Goal: Navigation & Orientation: Understand site structure

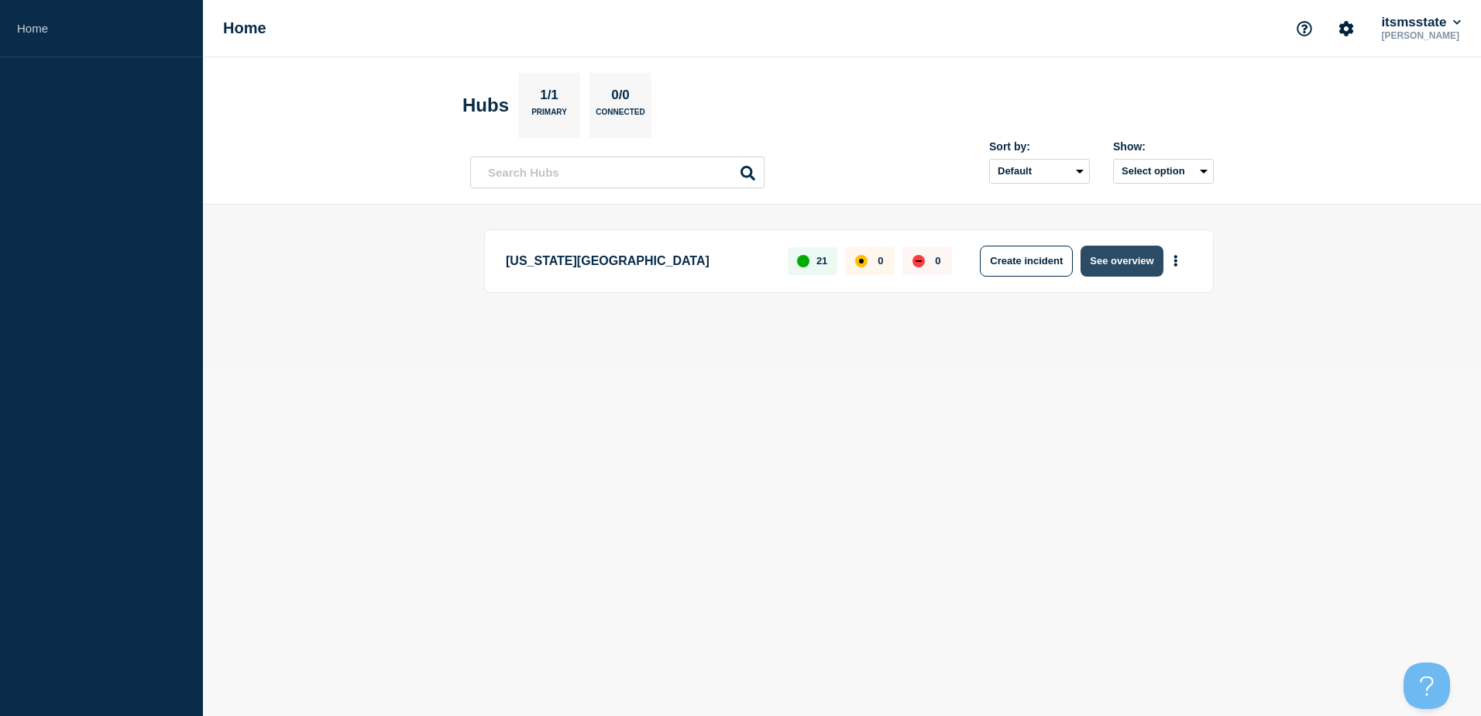
click at [1133, 263] on button "See overview" at bounding box center [1121, 261] width 82 height 31
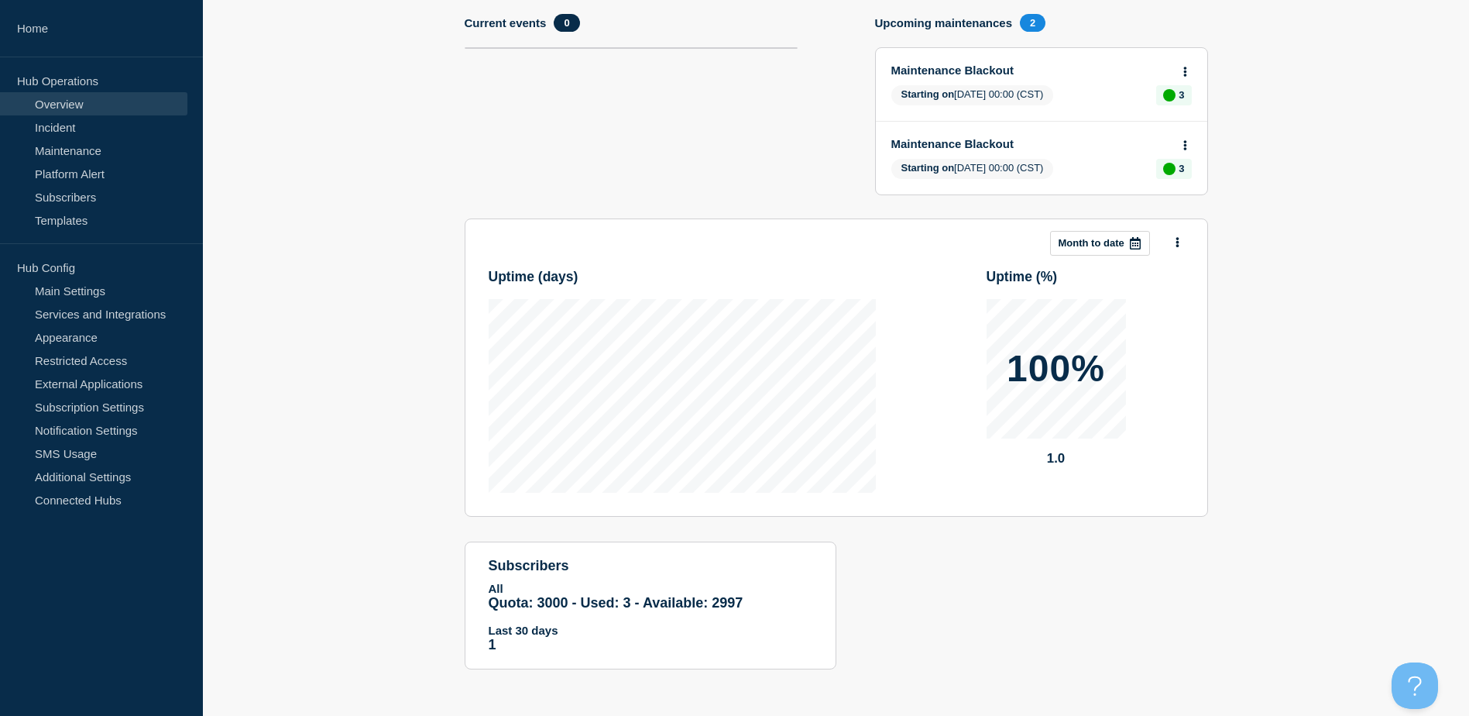
scroll to position [22, 0]
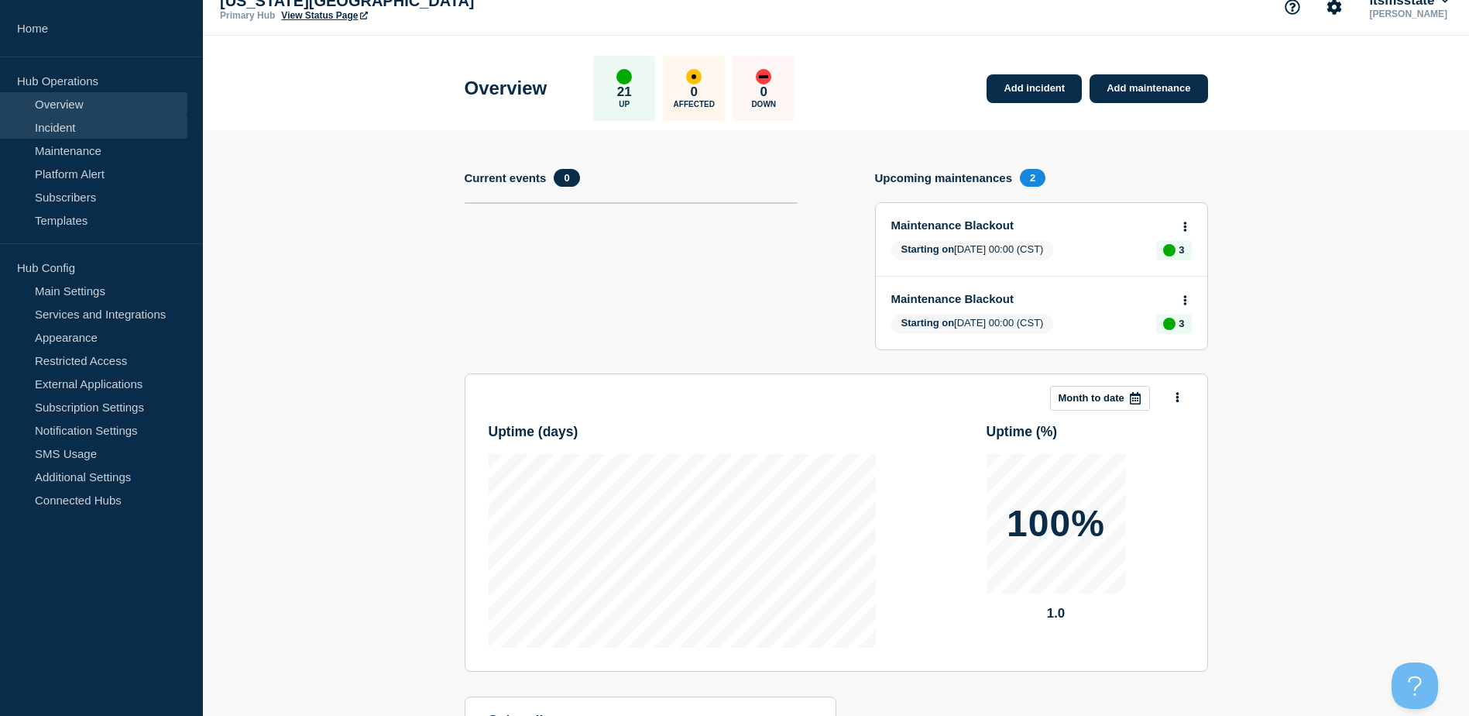
click at [103, 132] on link "Incident" at bounding box center [93, 126] width 187 height 23
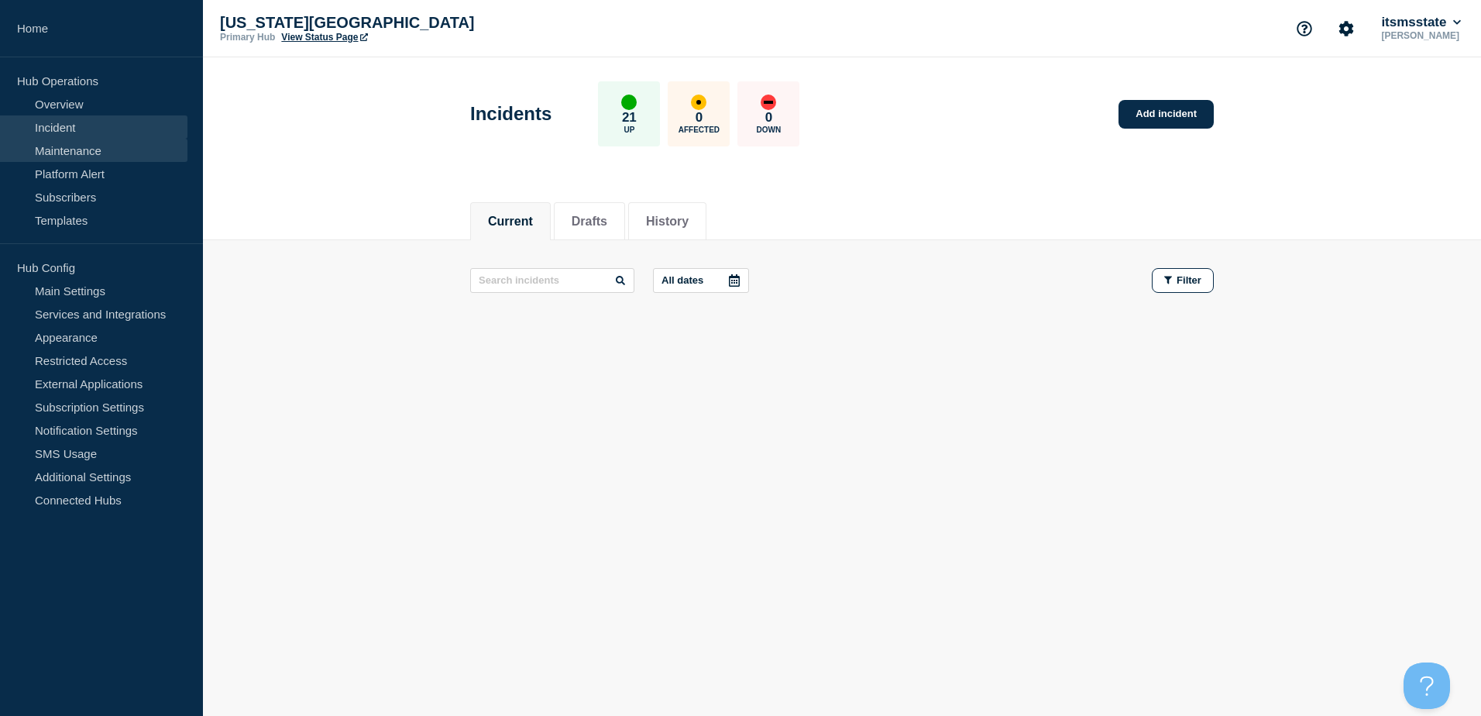
click at [99, 155] on link "Maintenance" at bounding box center [93, 150] width 187 height 23
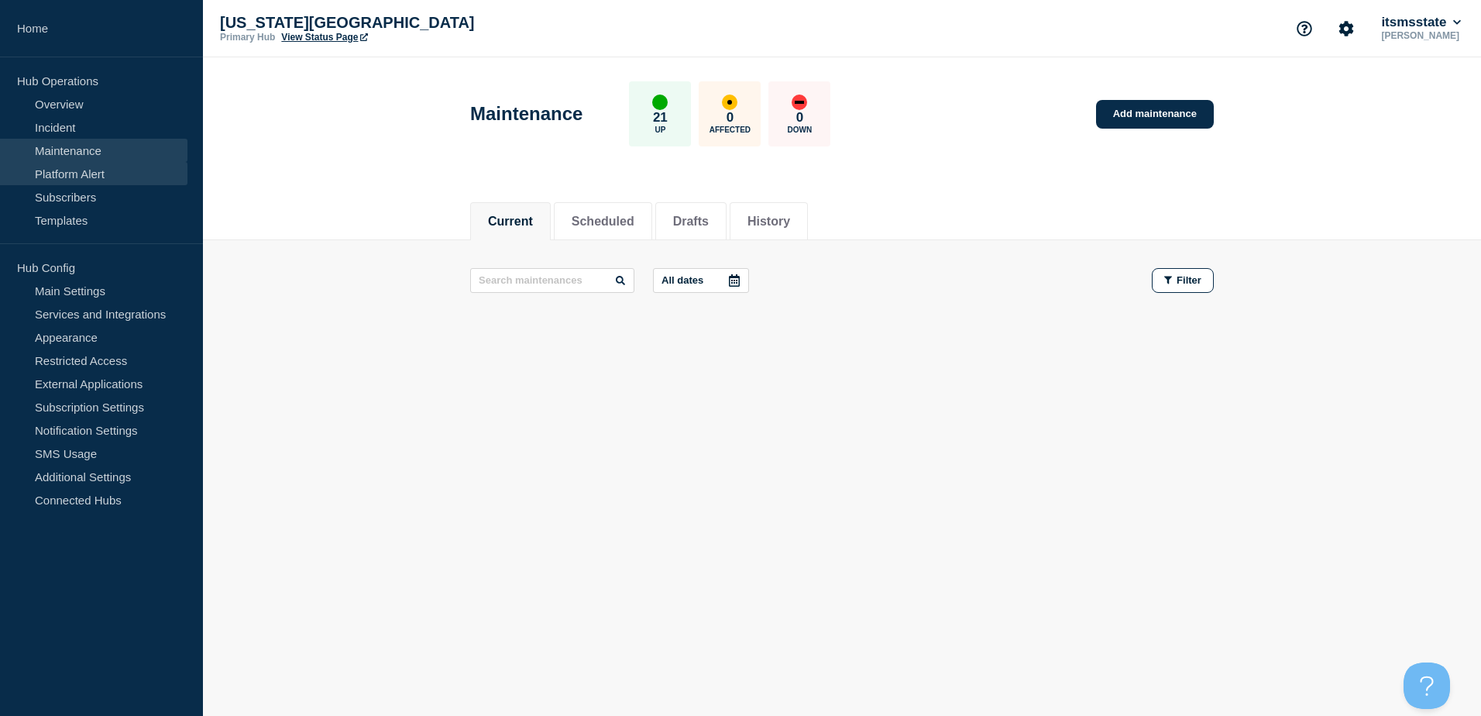
click at [101, 178] on link "Platform Alert" at bounding box center [93, 173] width 187 height 23
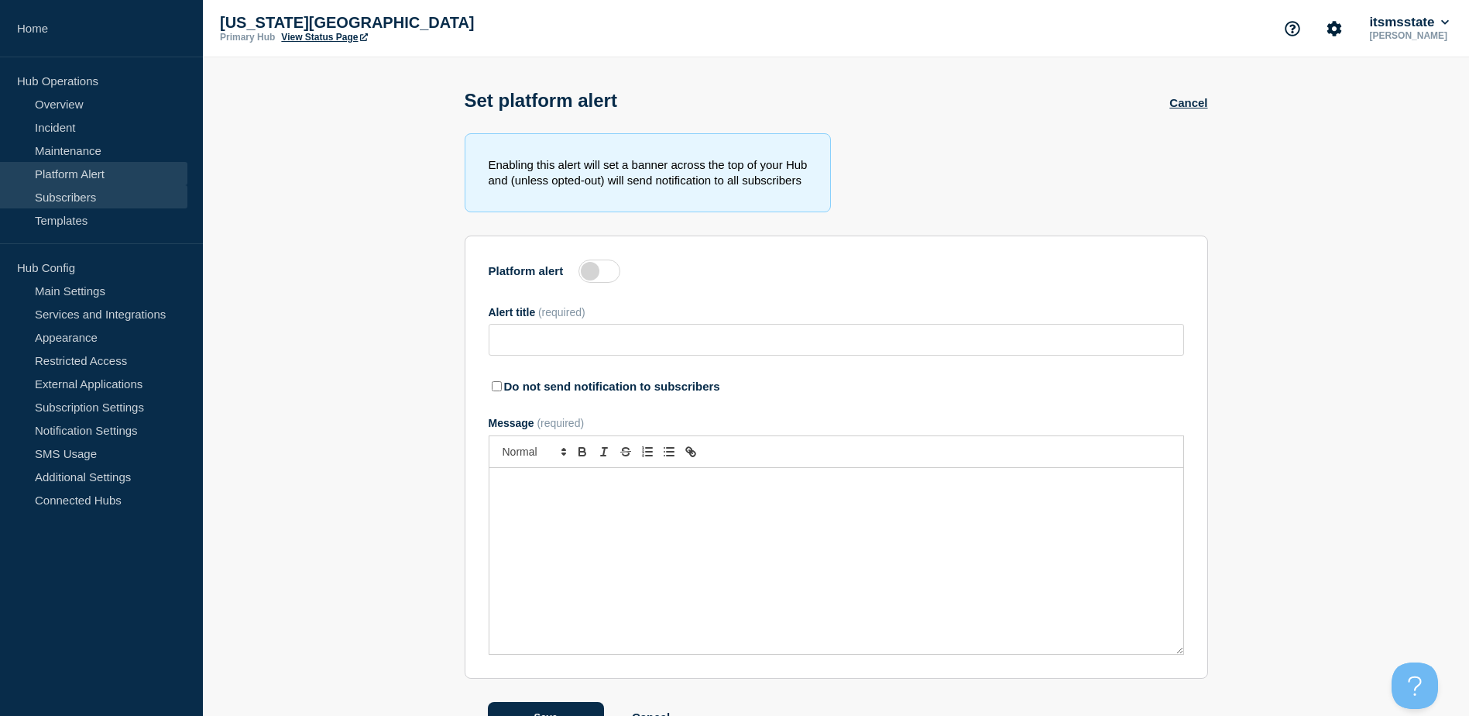
click at [88, 202] on link "Subscribers" at bounding box center [93, 196] width 187 height 23
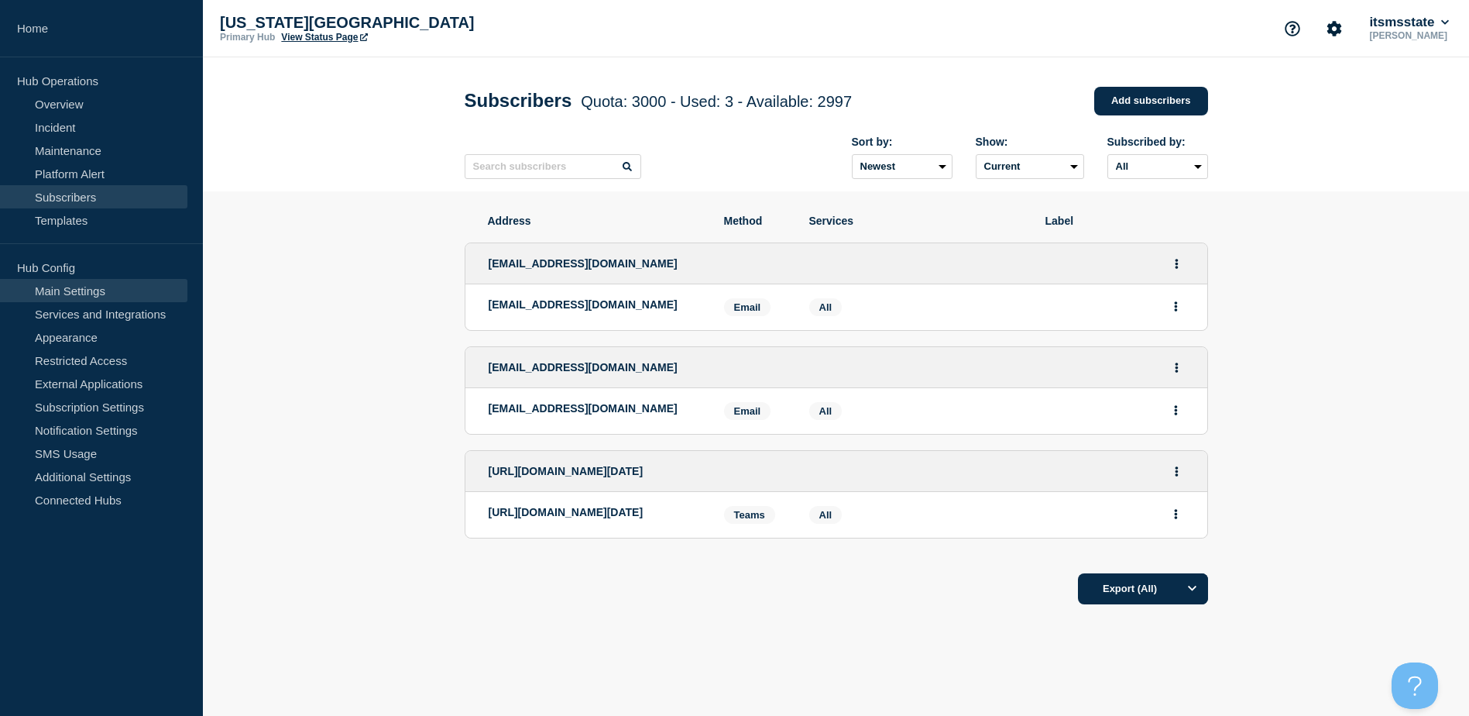
click at [72, 296] on link "Main Settings" at bounding box center [93, 290] width 187 height 23
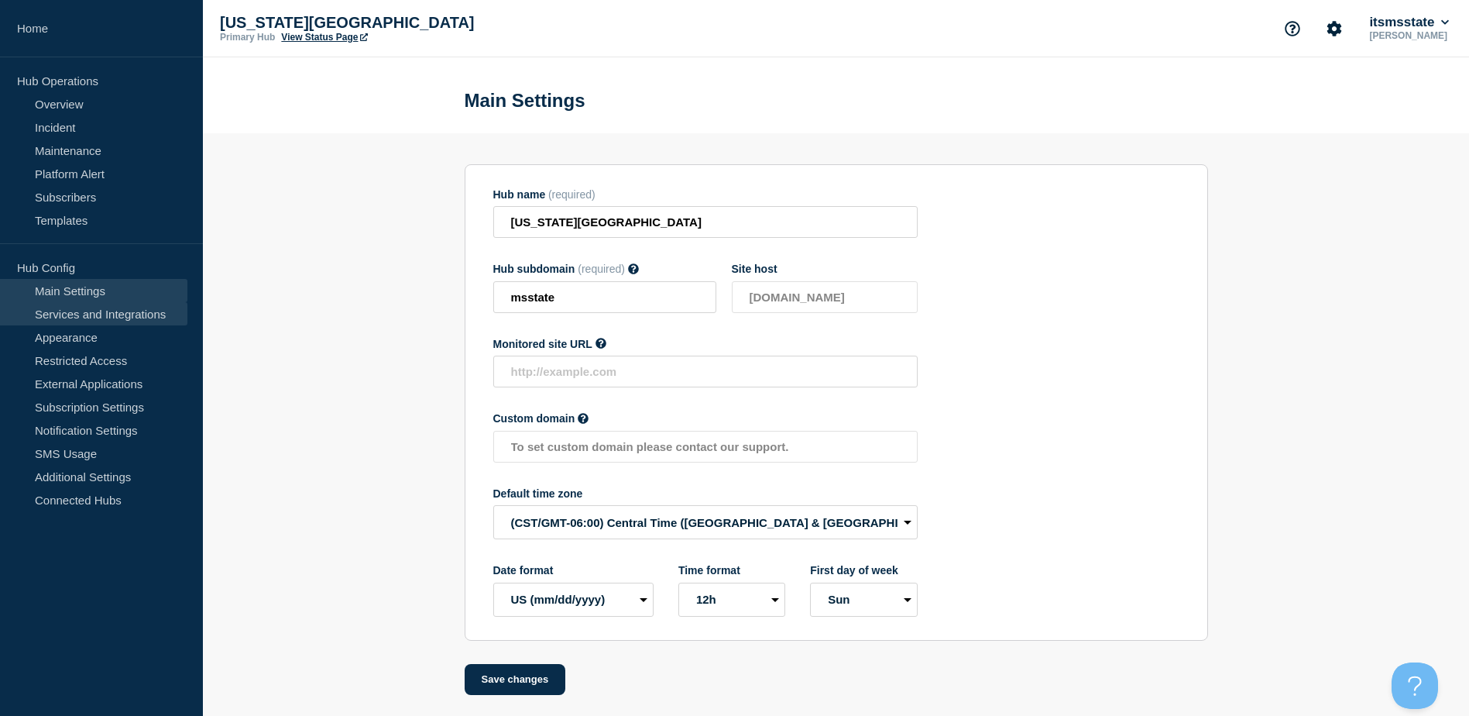
click at [82, 319] on link "Services and Integrations" at bounding box center [93, 313] width 187 height 23
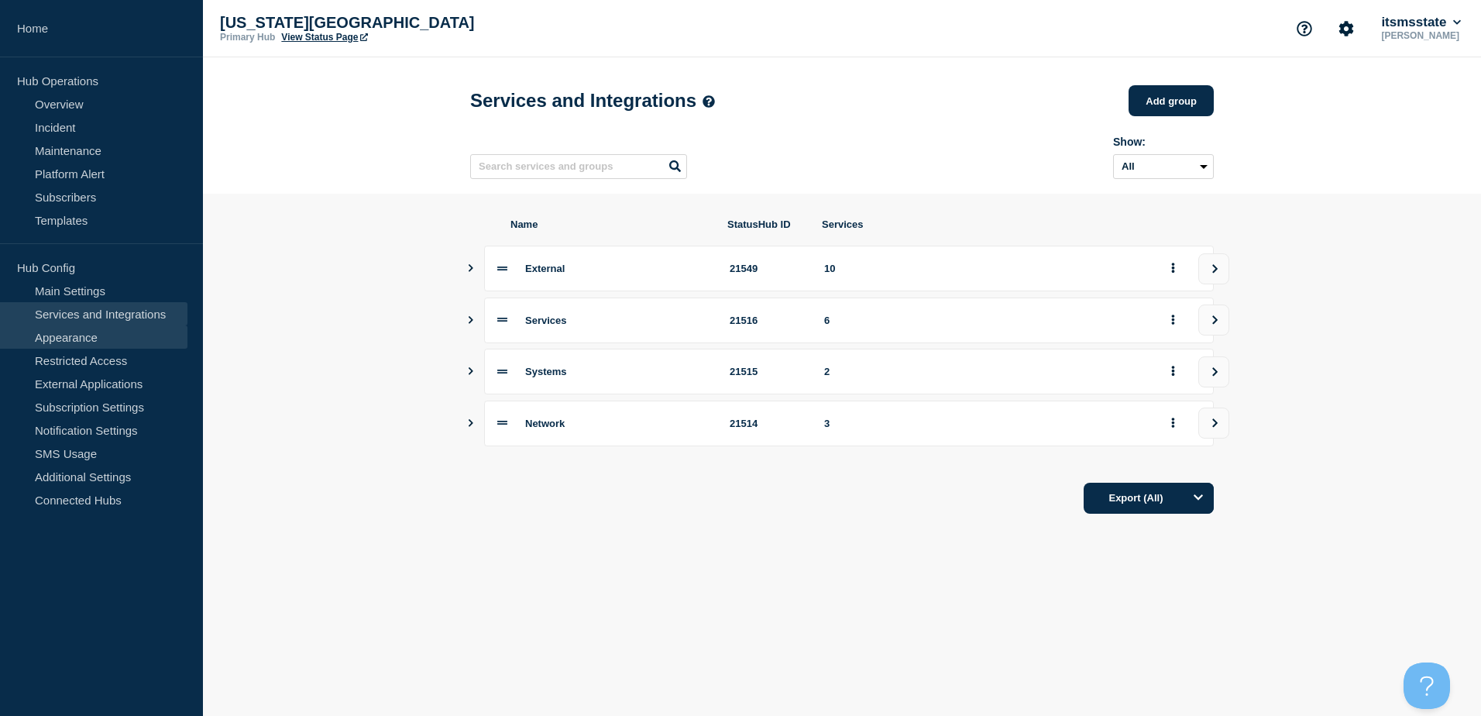
click at [81, 336] on link "Appearance" at bounding box center [93, 336] width 187 height 23
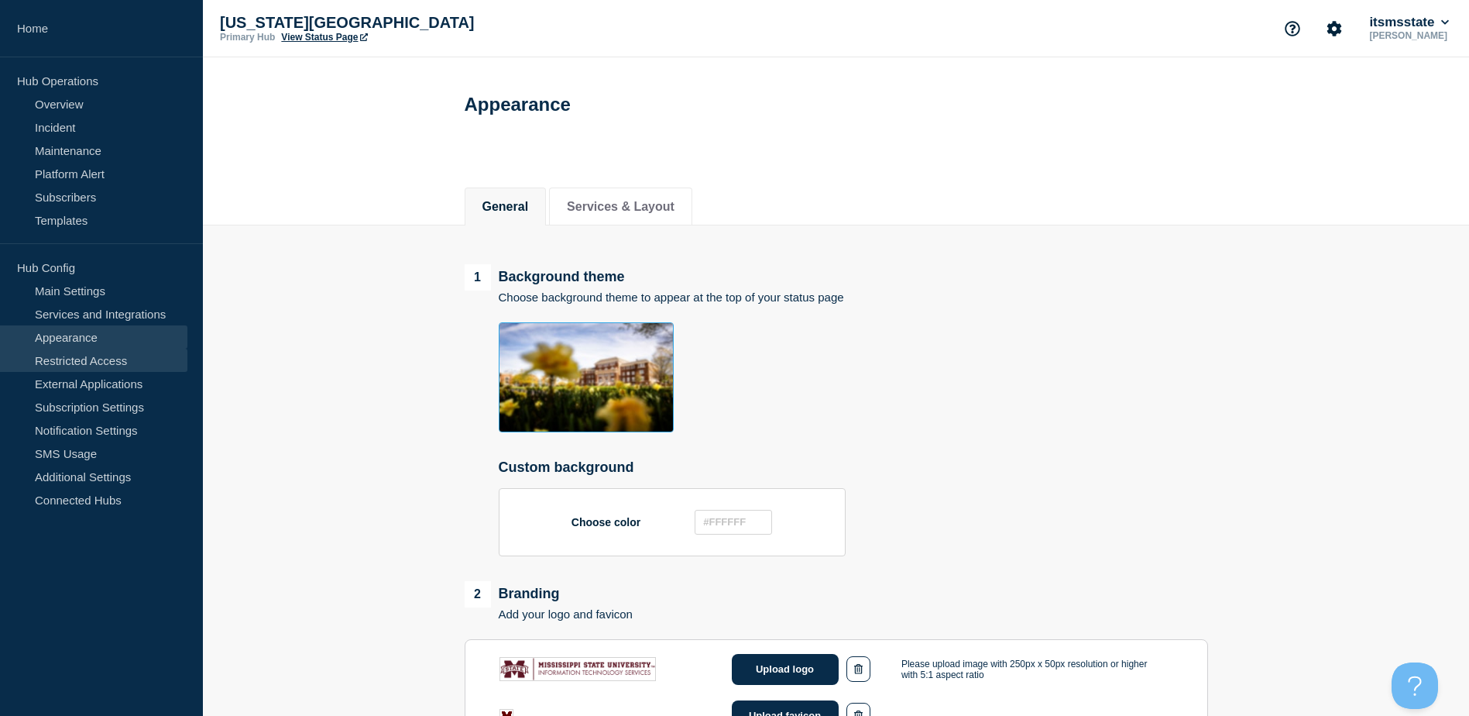
click at [83, 362] on link "Restricted Access" at bounding box center [93, 360] width 187 height 23
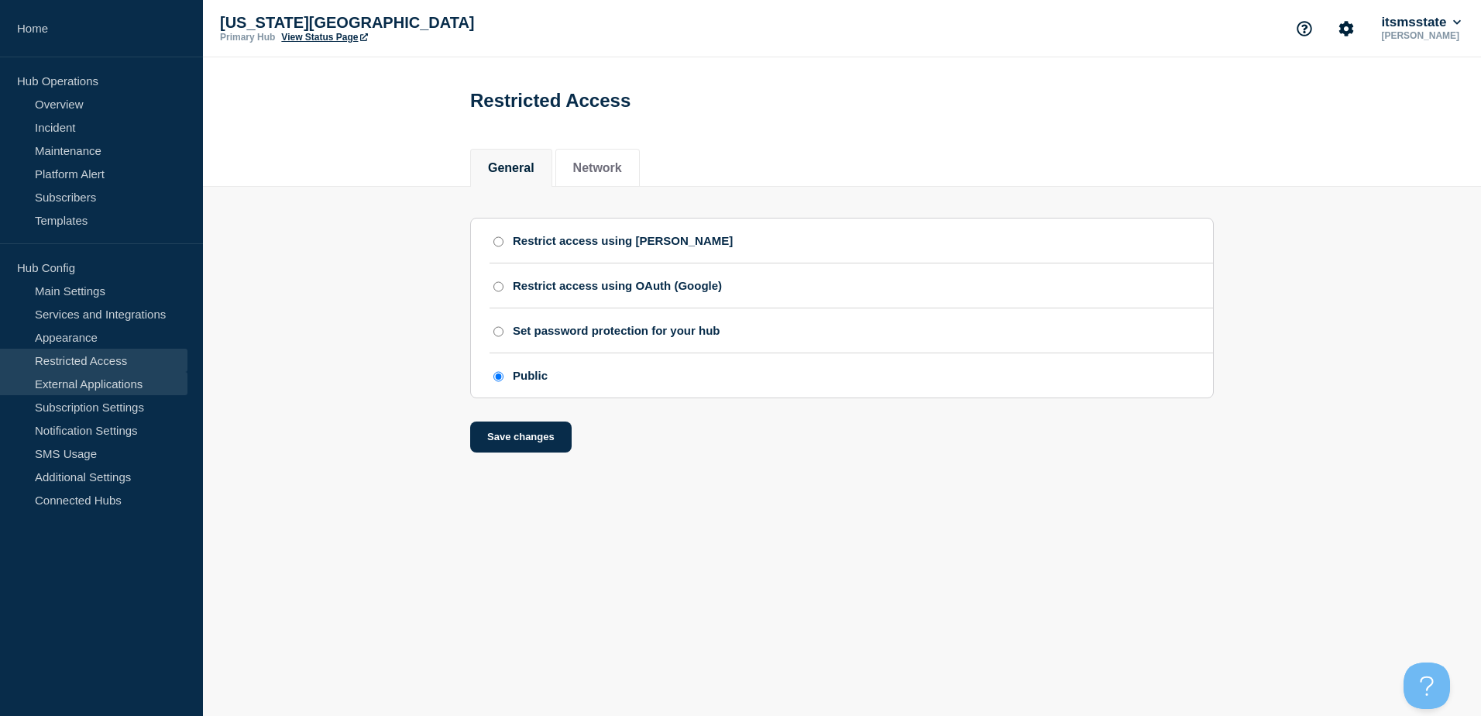
click at [88, 386] on link "External Applications" at bounding box center [93, 383] width 187 height 23
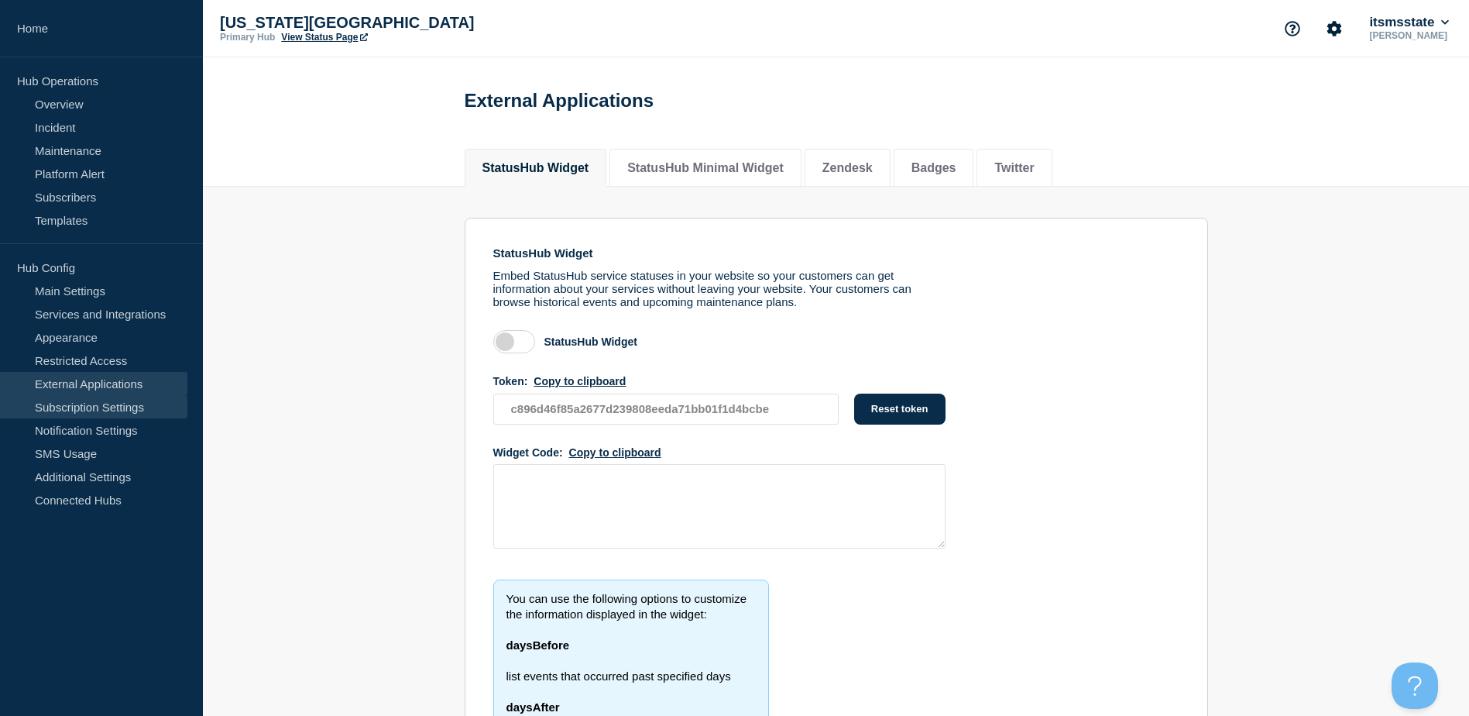
click at [85, 405] on link "Subscription Settings" at bounding box center [93, 406] width 187 height 23
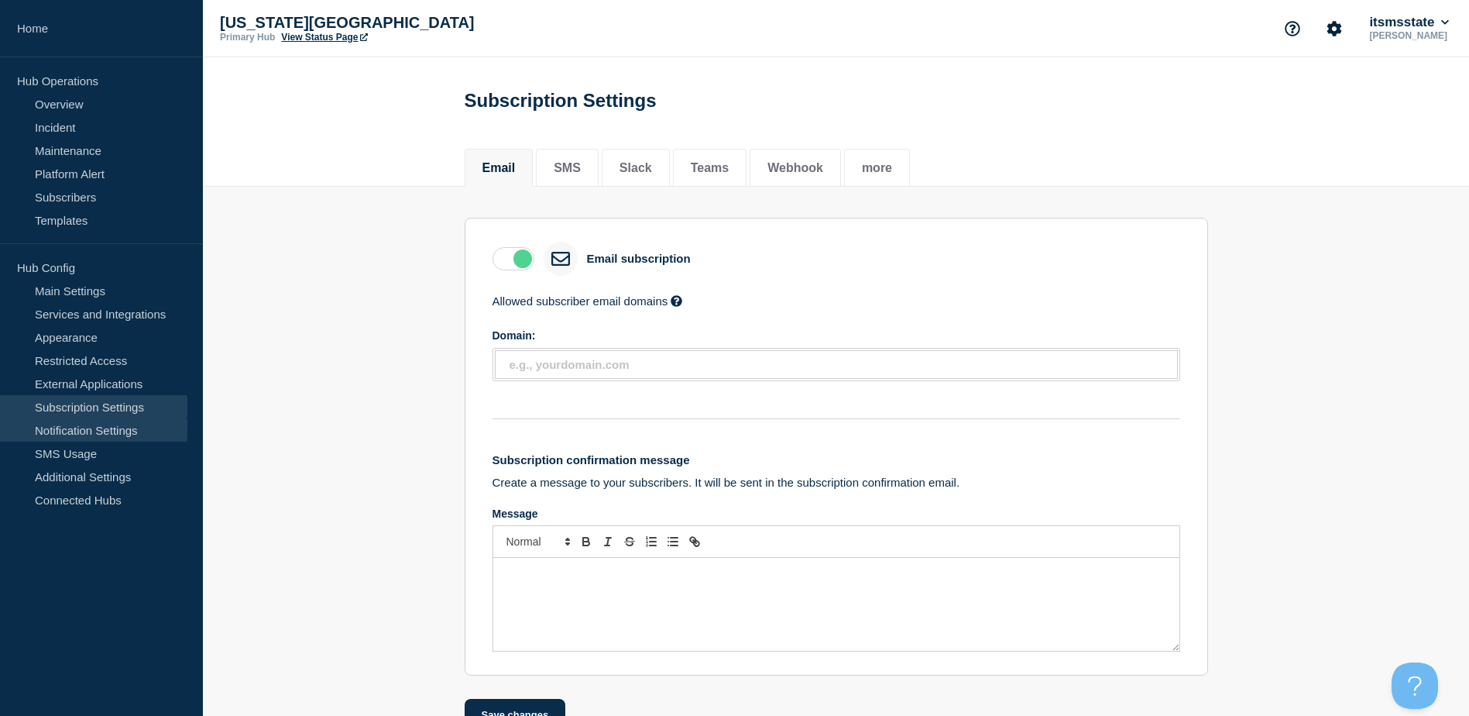
click at [94, 432] on link "Notification Settings" at bounding box center [93, 429] width 187 height 23
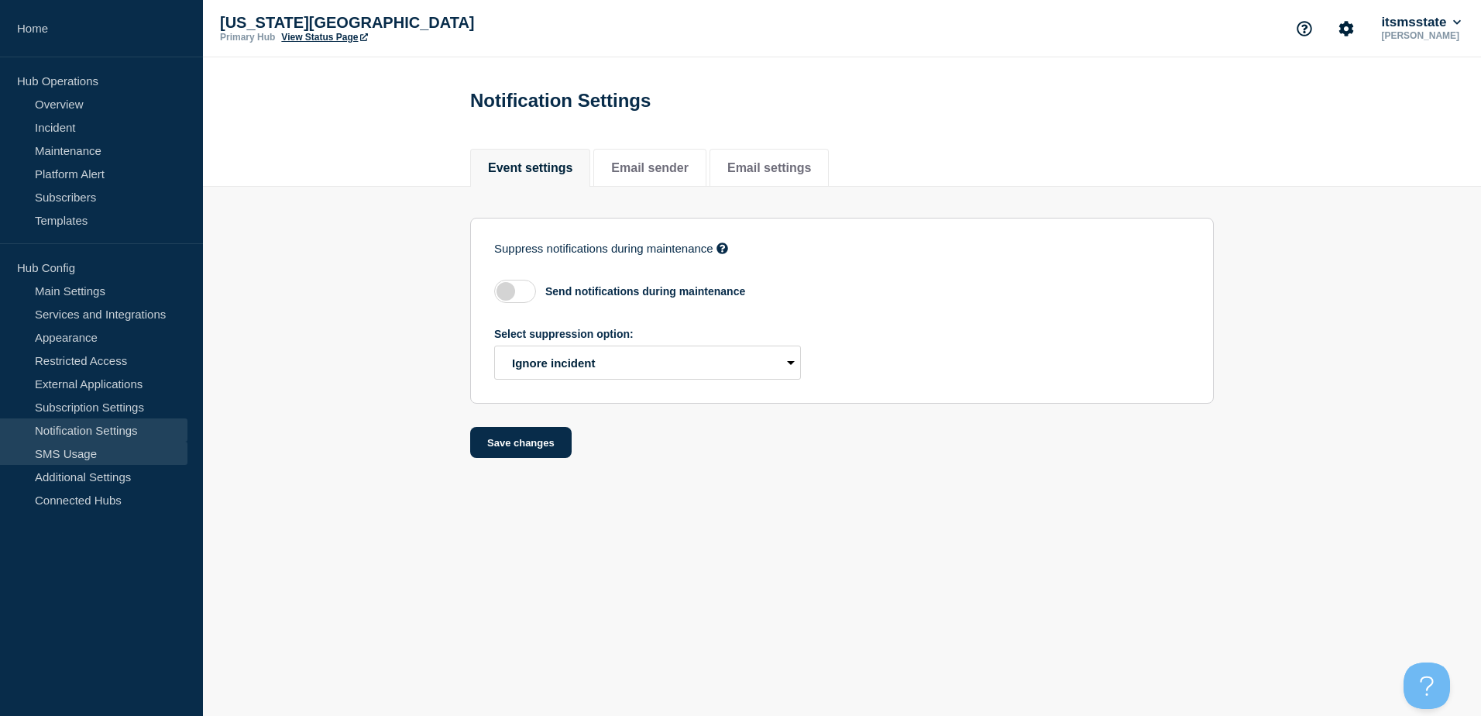
click at [89, 461] on link "SMS Usage" at bounding box center [93, 452] width 187 height 23
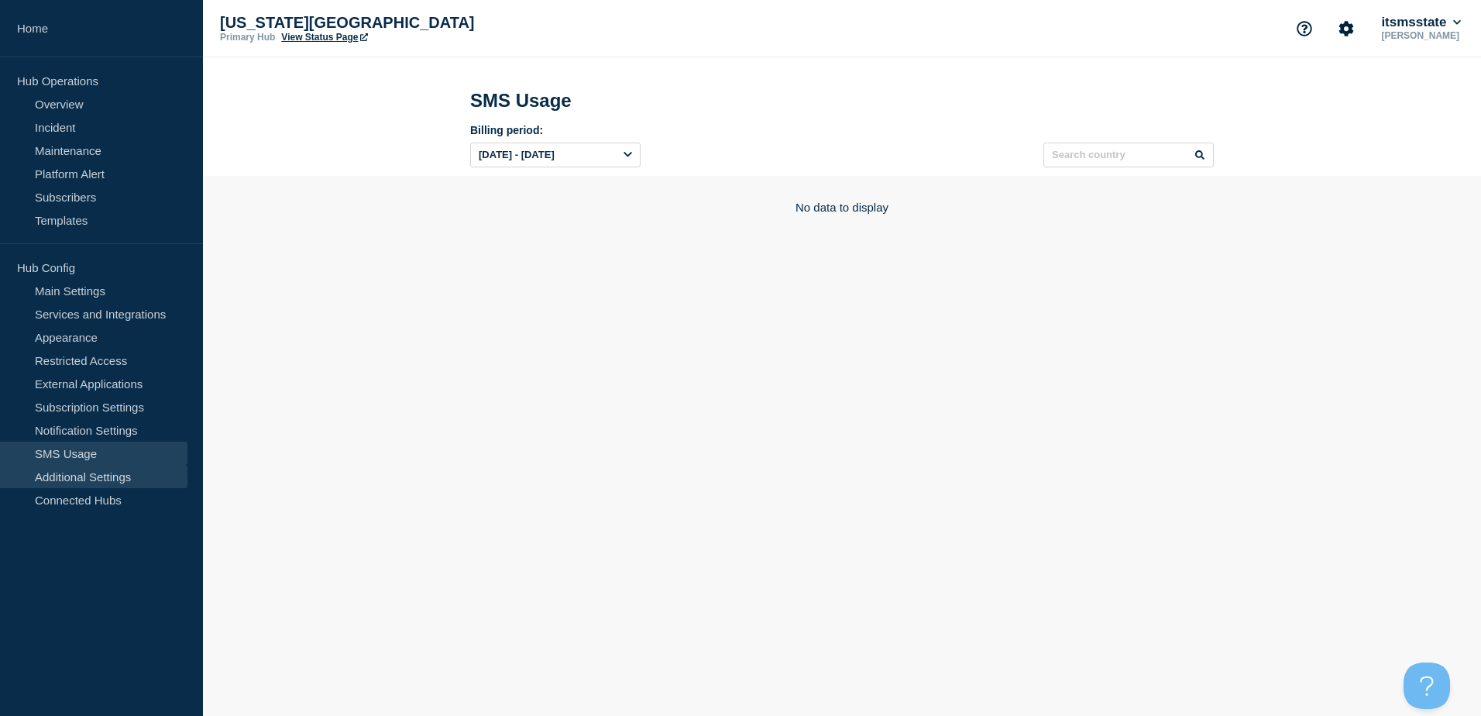
click at [90, 478] on link "Additional Settings" at bounding box center [93, 476] width 187 height 23
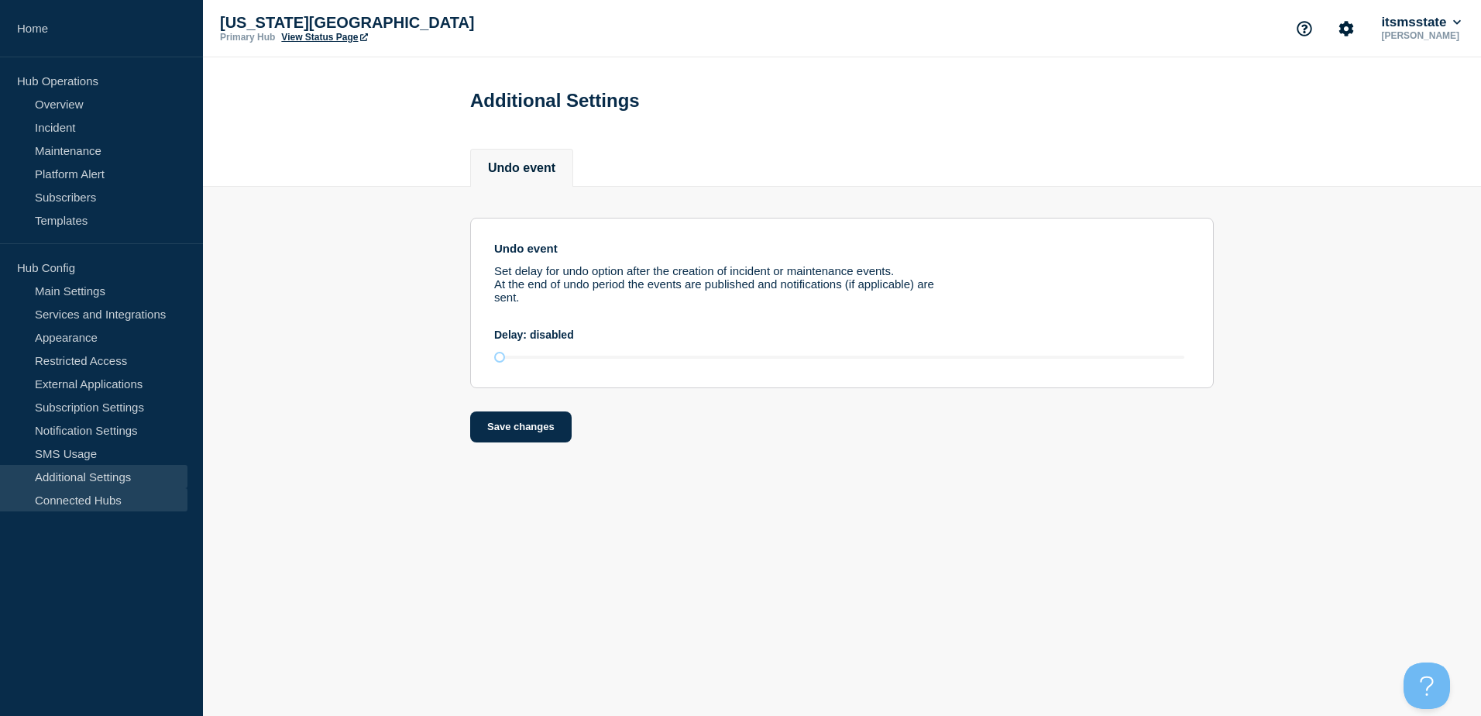
click at [89, 494] on link "Connected Hubs" at bounding box center [93, 499] width 187 height 23
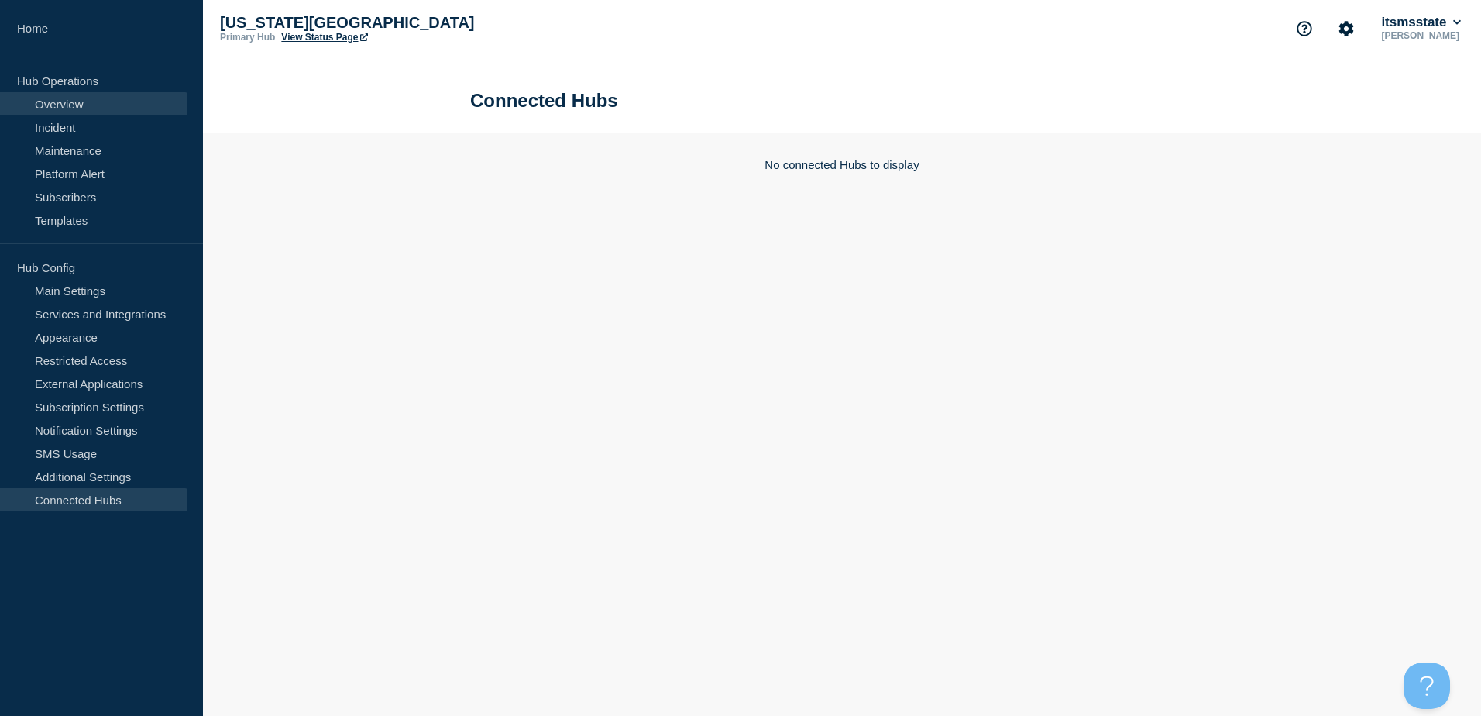
click at [60, 108] on link "Overview" at bounding box center [93, 103] width 187 height 23
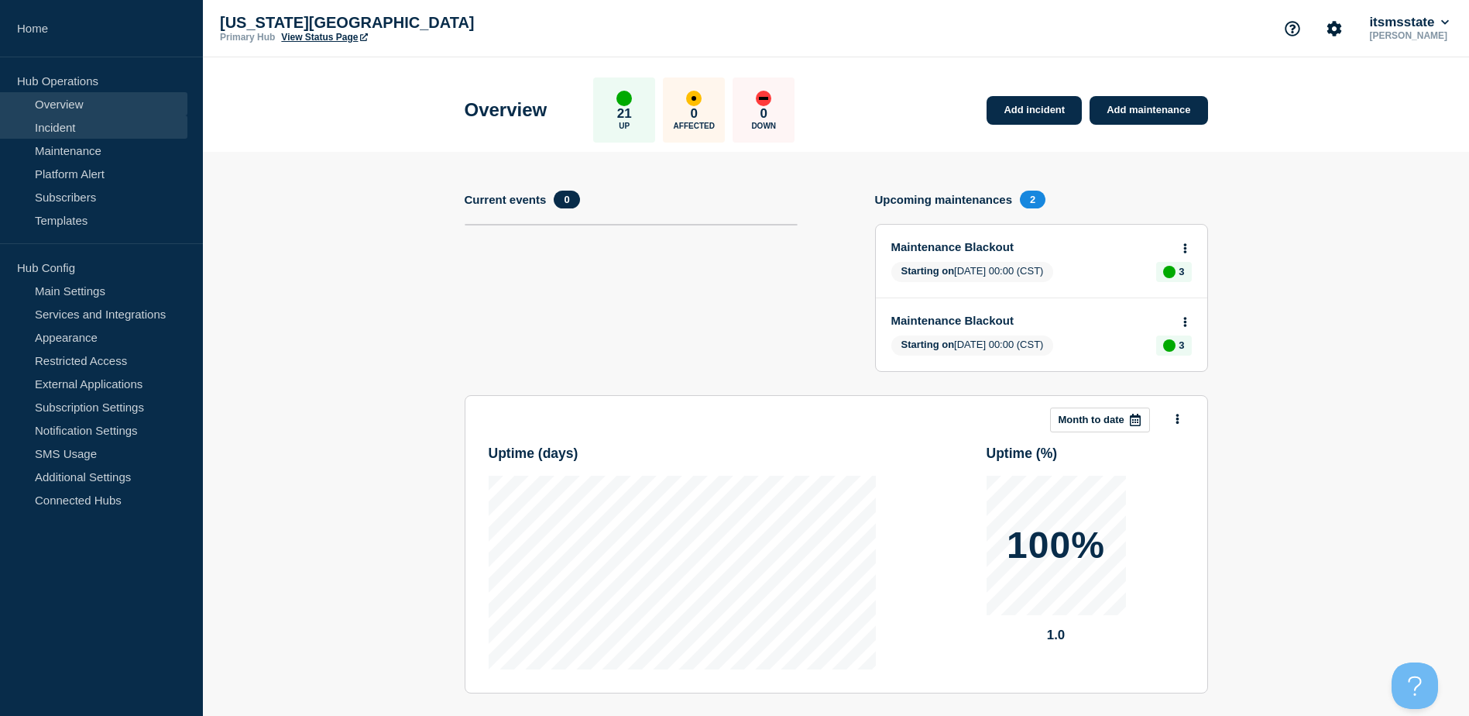
click at [63, 129] on link "Incident" at bounding box center [93, 126] width 187 height 23
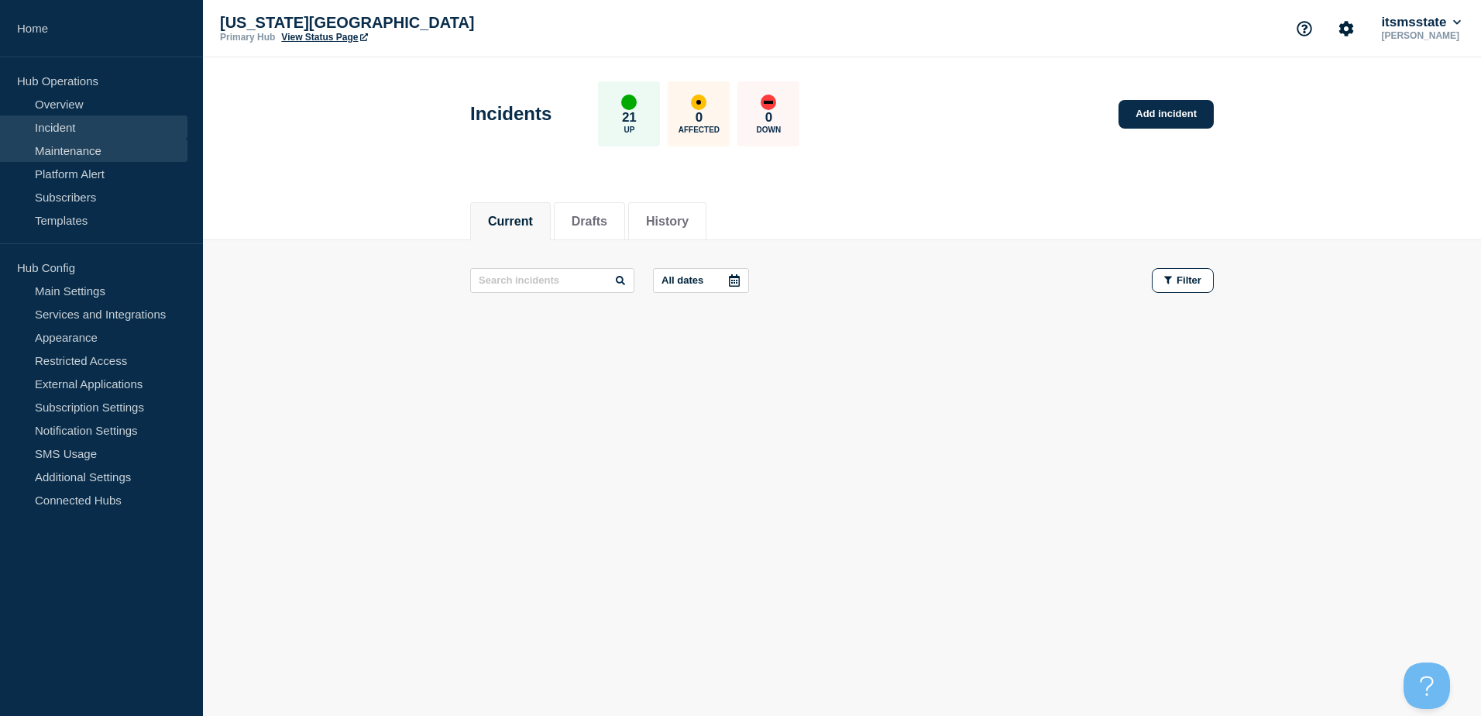
click at [82, 150] on link "Maintenance" at bounding box center [93, 150] width 187 height 23
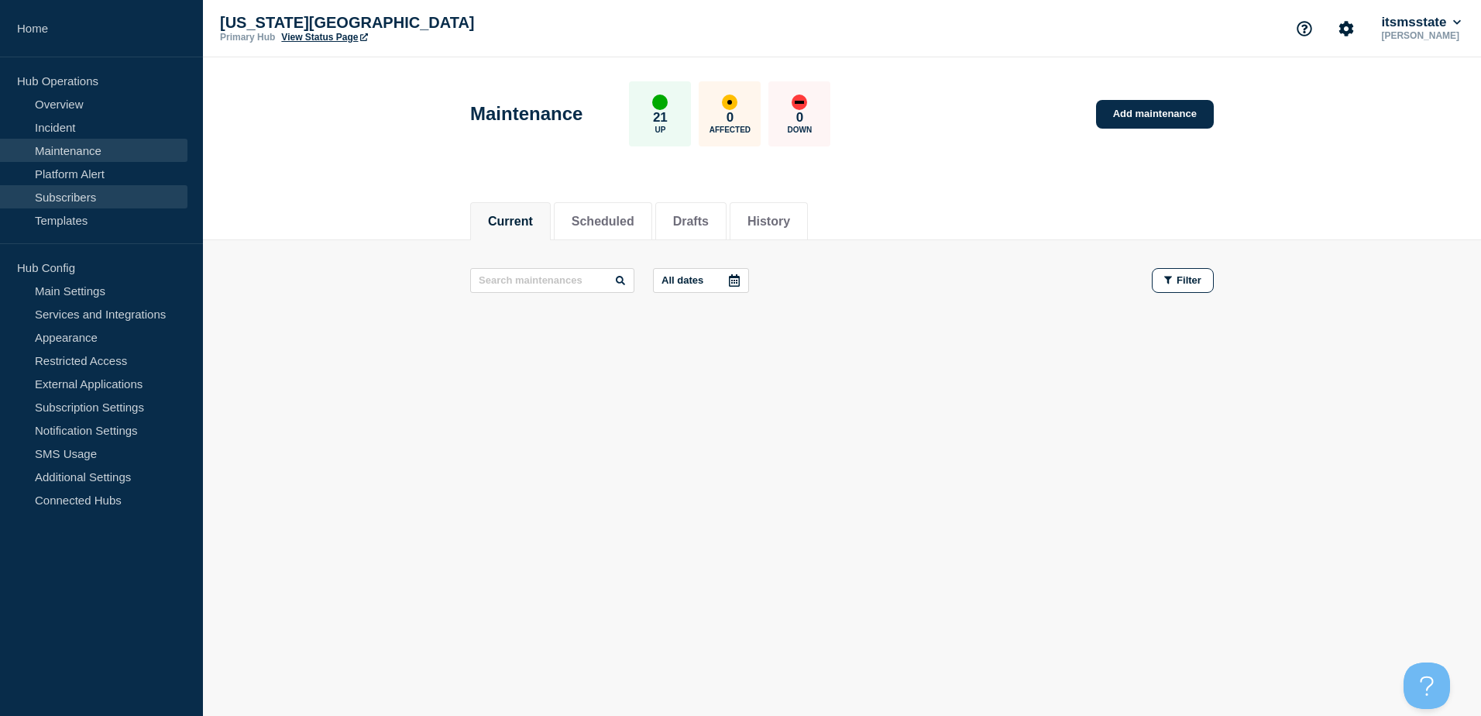
click at [87, 199] on link "Subscribers" at bounding box center [93, 196] width 187 height 23
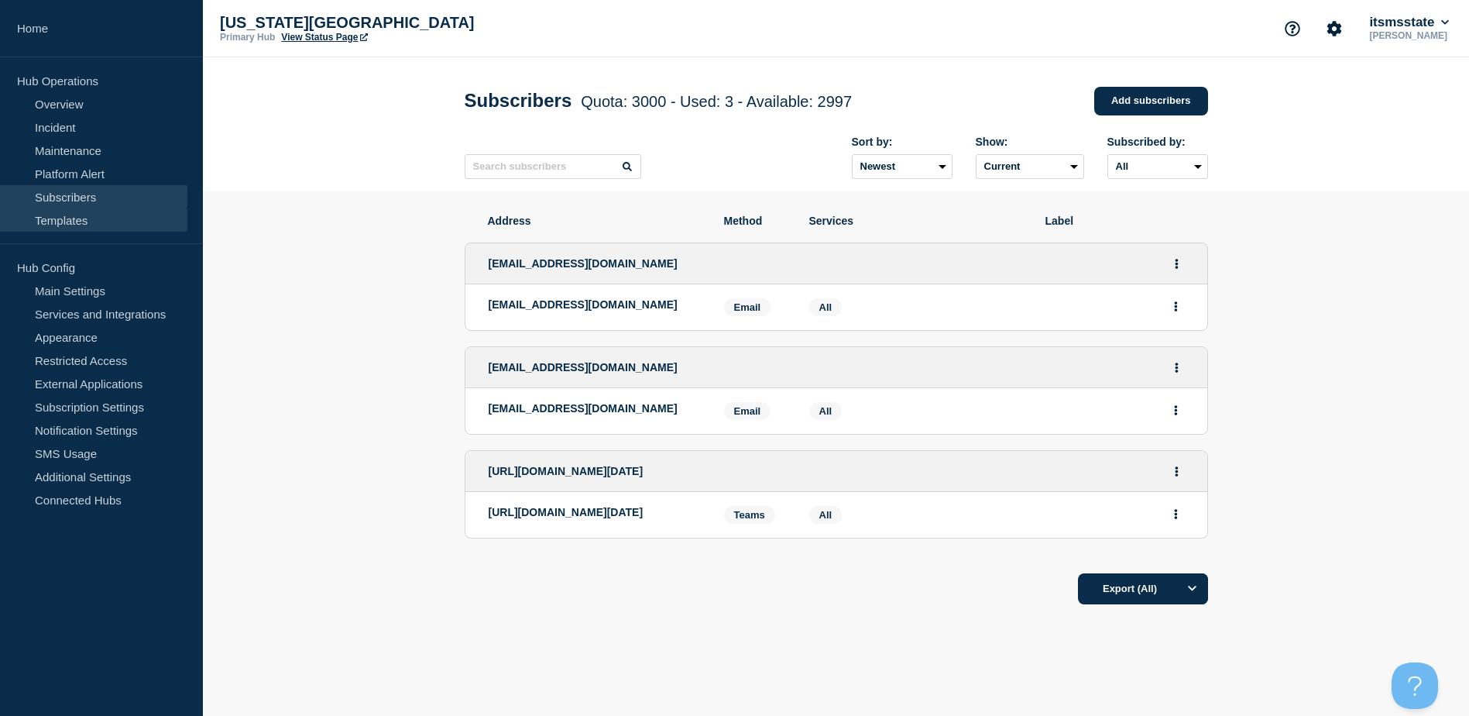
click at [87, 220] on link "Templates" at bounding box center [93, 219] width 187 height 23
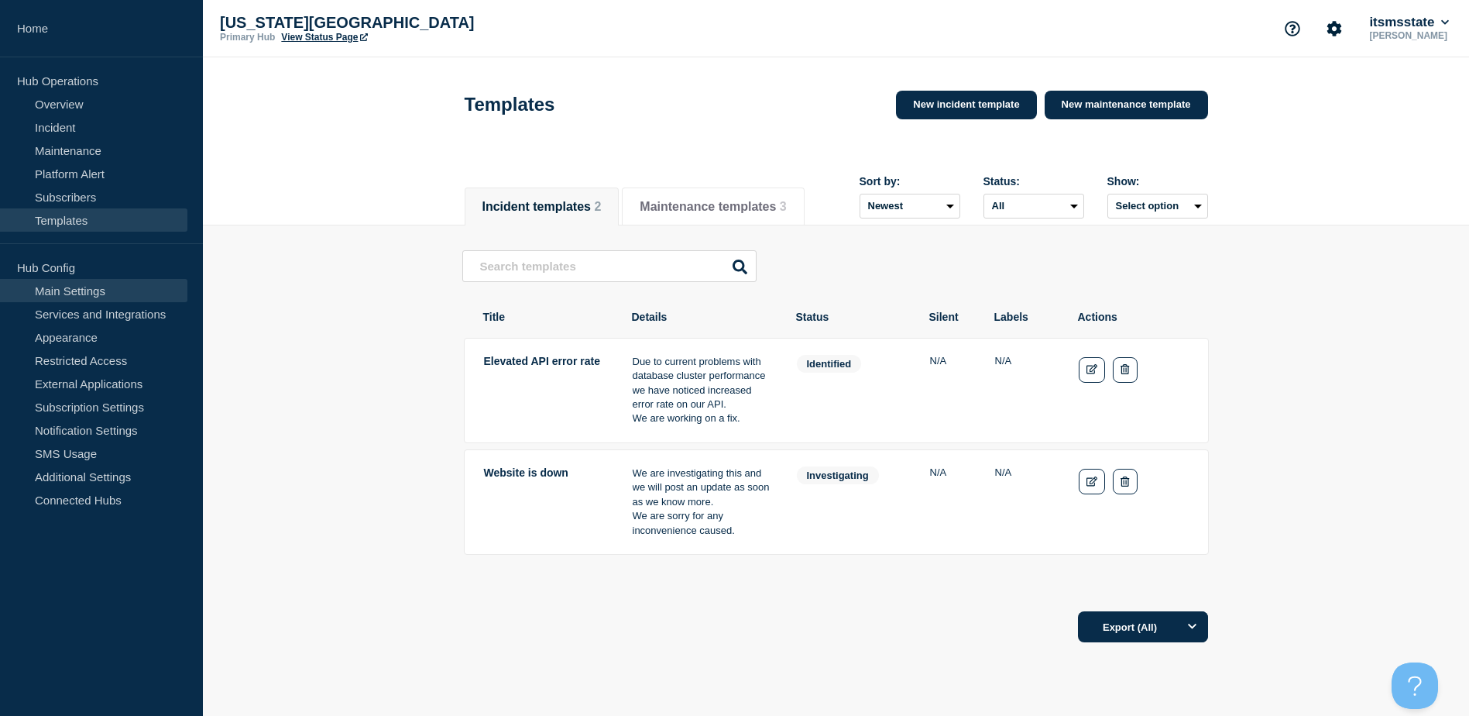
click at [78, 292] on link "Main Settings" at bounding box center [93, 290] width 187 height 23
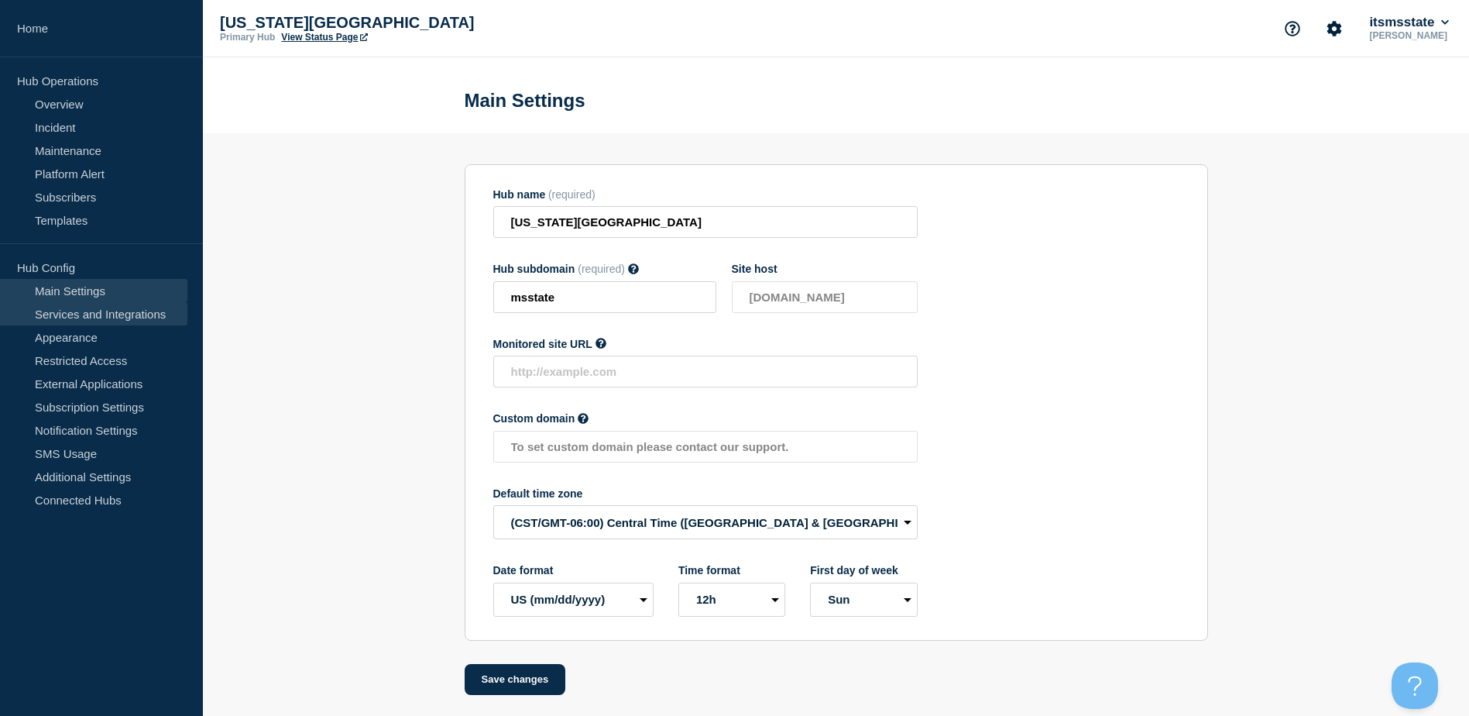
click at [91, 320] on link "Services and Integrations" at bounding box center [93, 313] width 187 height 23
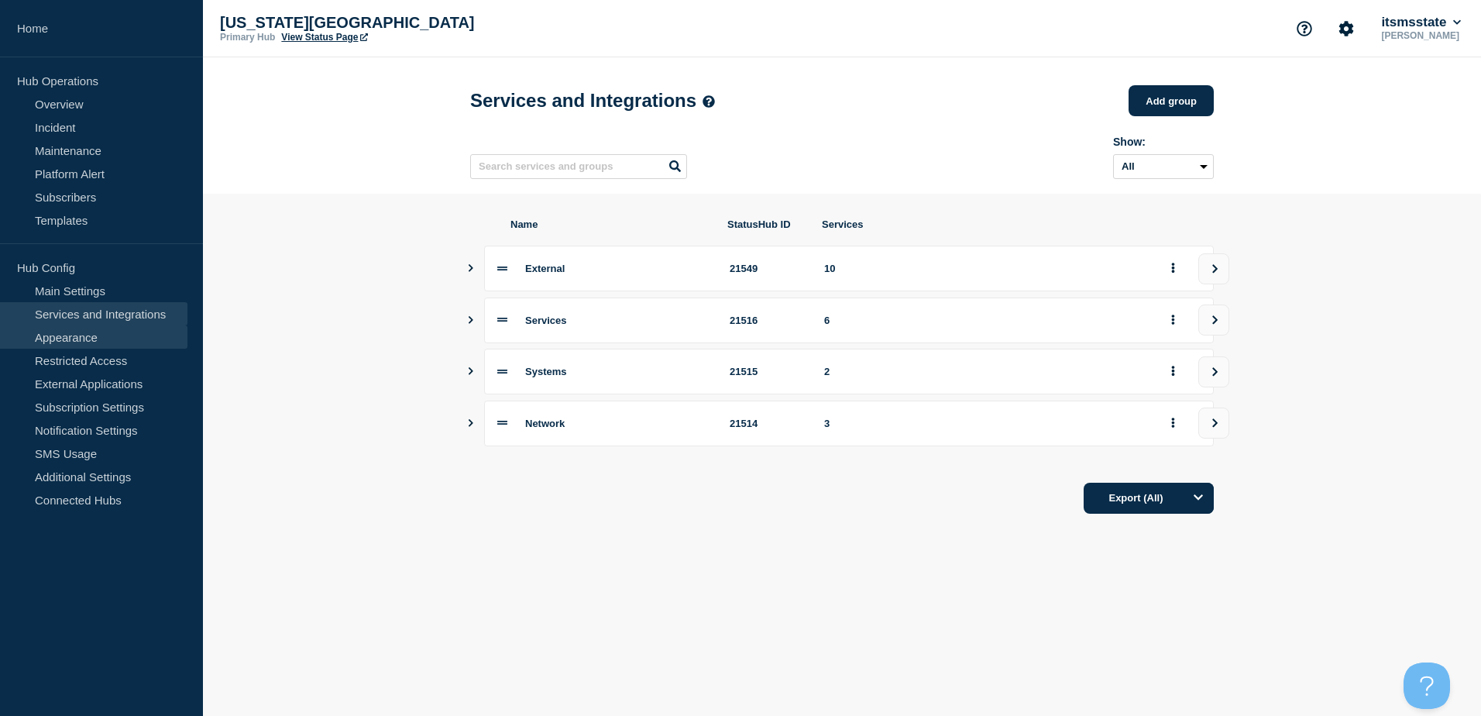
click at [91, 338] on link "Appearance" at bounding box center [93, 336] width 187 height 23
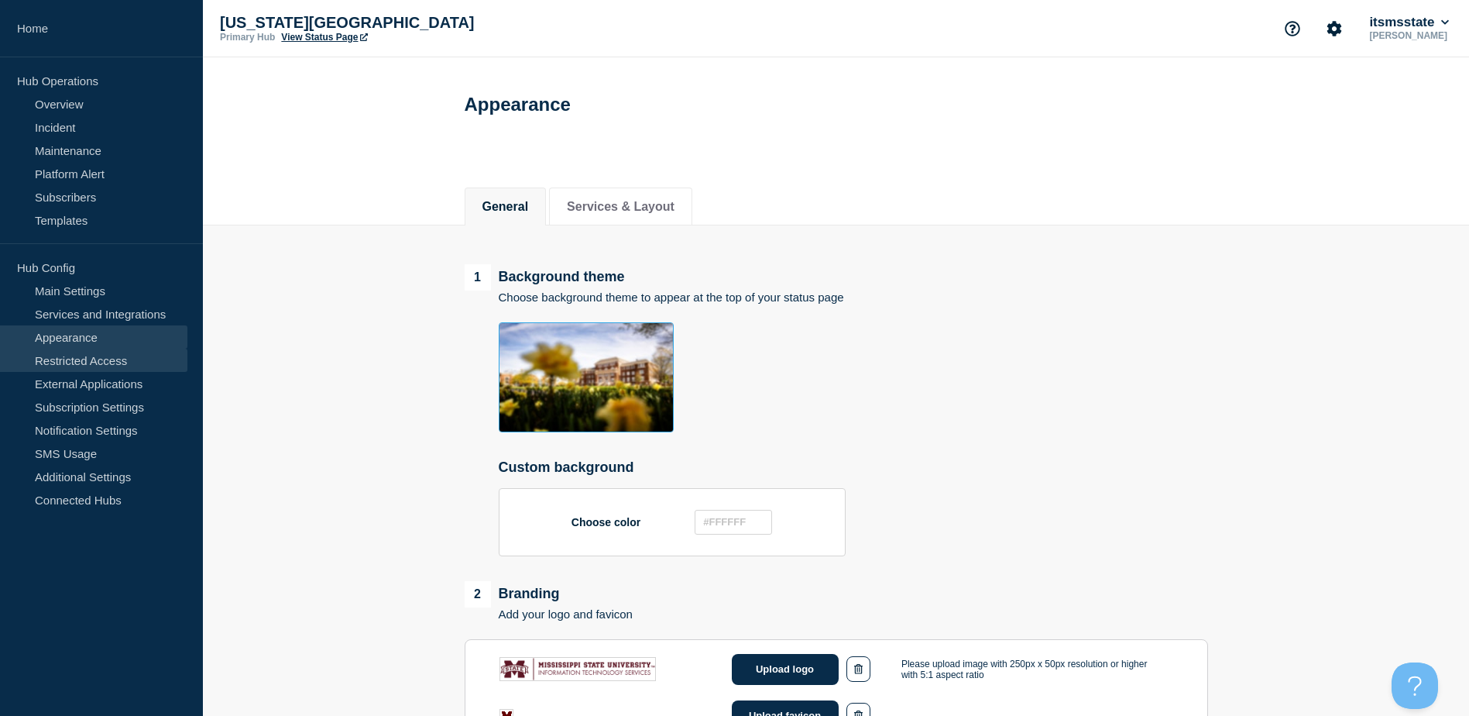
click at [101, 366] on link "Restricted Access" at bounding box center [93, 360] width 187 height 23
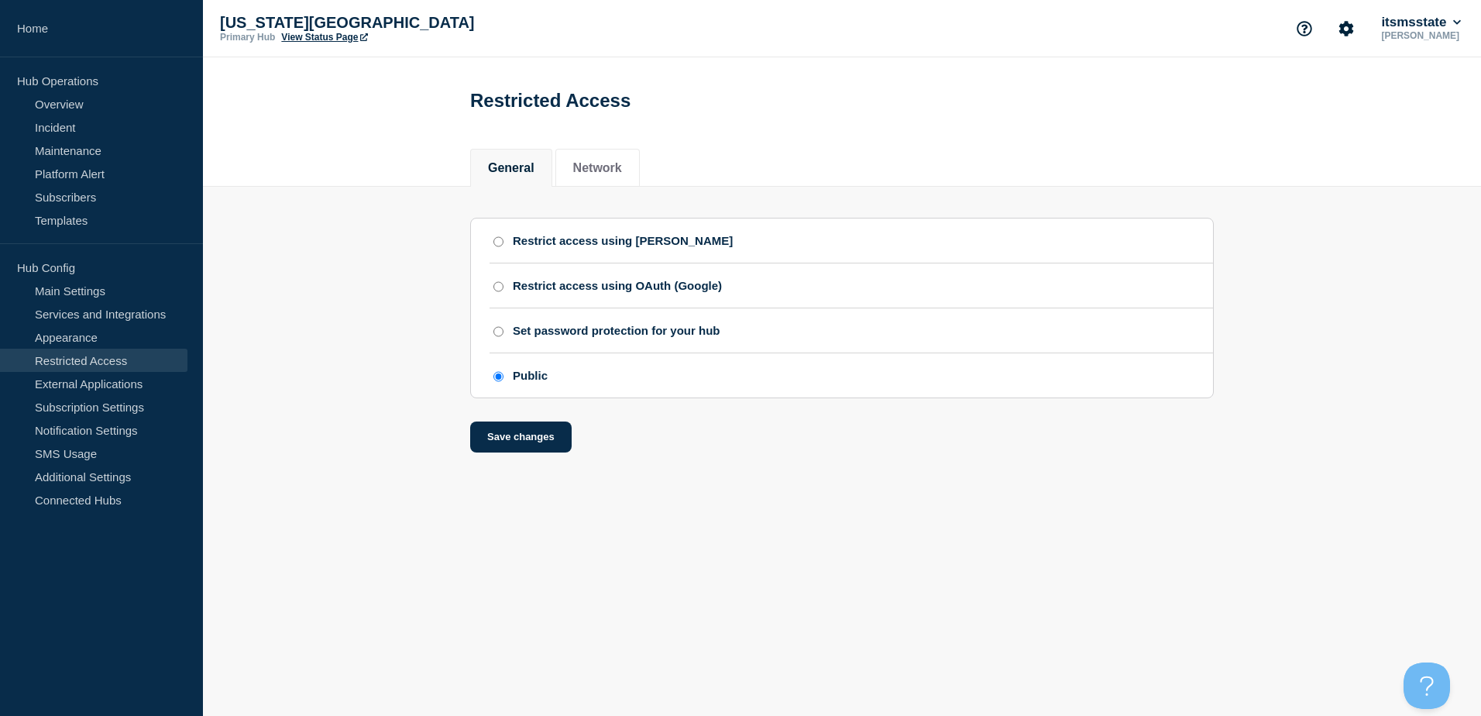
click at [103, 371] on link "Restricted Access" at bounding box center [93, 360] width 187 height 23
click at [103, 382] on link "External Applications" at bounding box center [93, 383] width 187 height 23
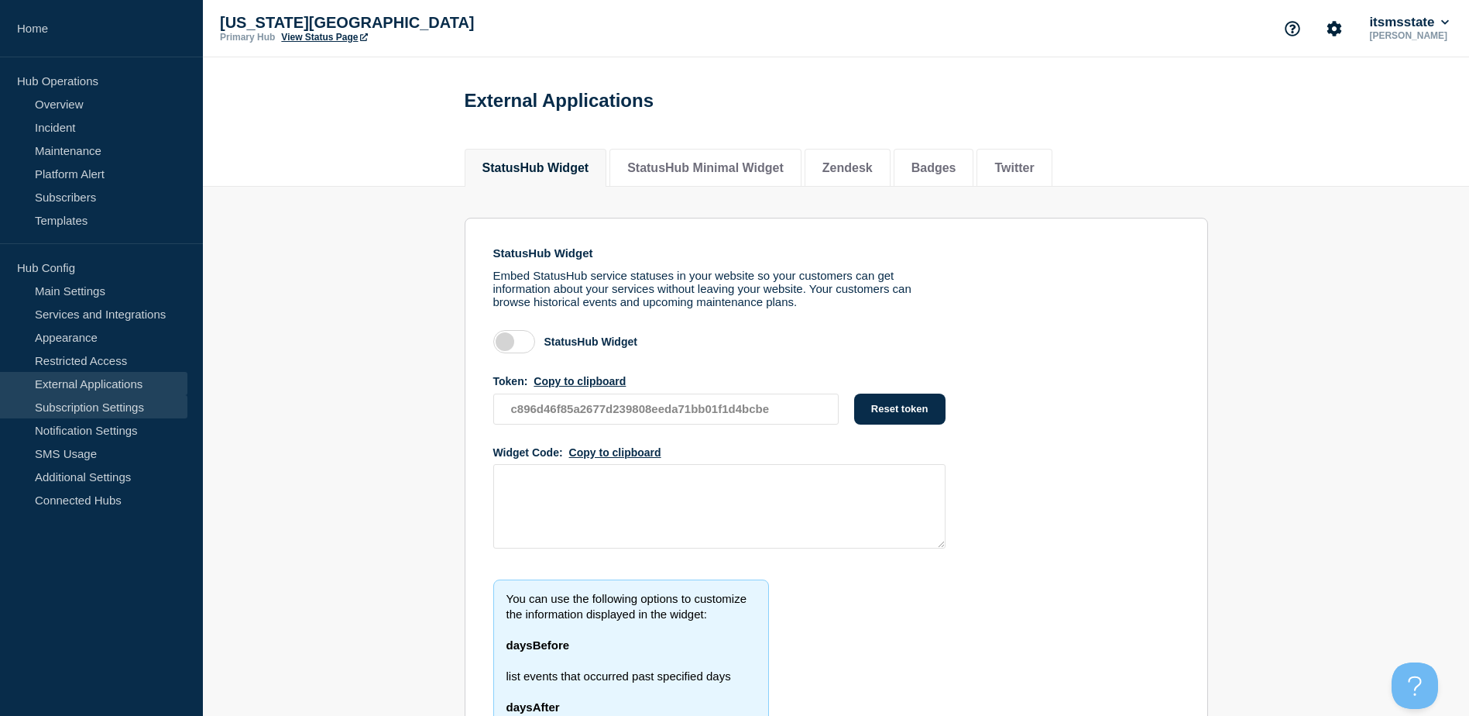
click at [103, 407] on link "Subscription Settings" at bounding box center [93, 406] width 187 height 23
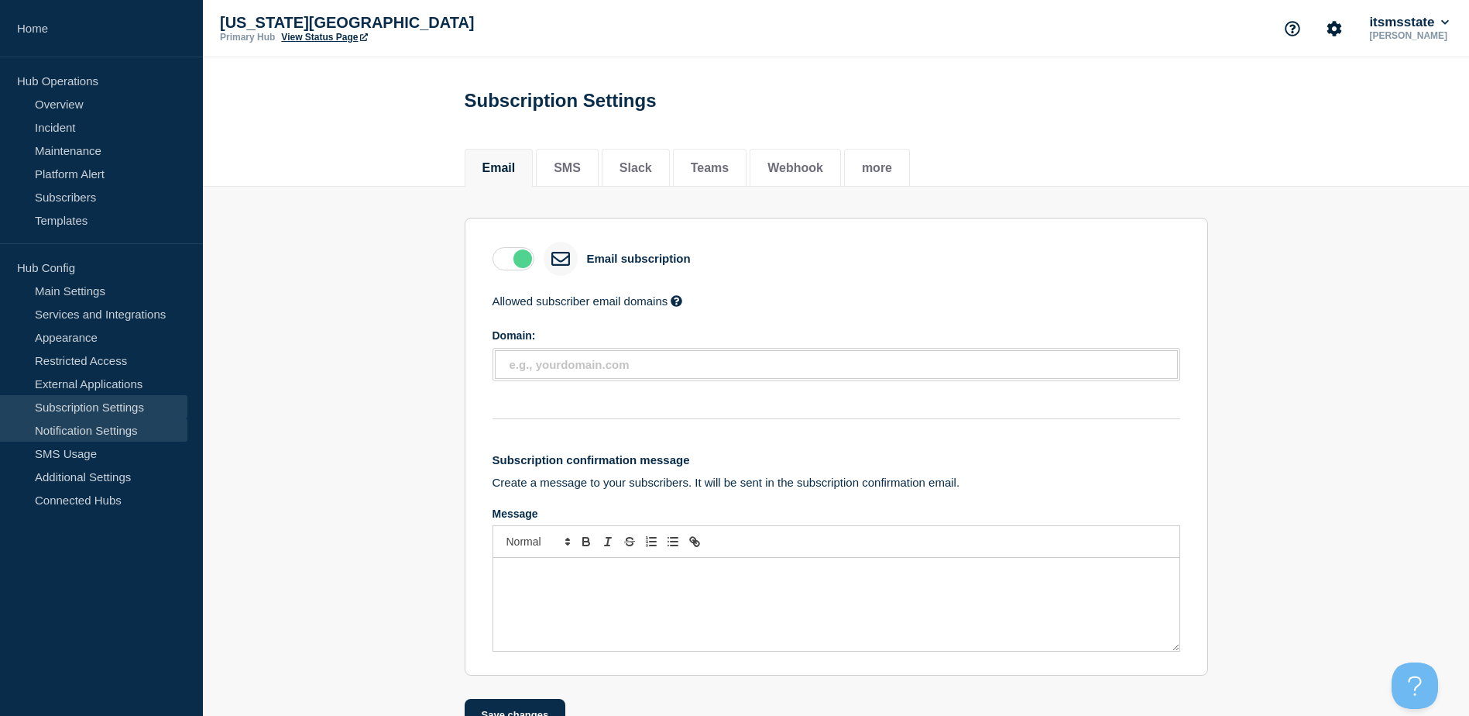
click at [98, 428] on link "Notification Settings" at bounding box center [93, 429] width 187 height 23
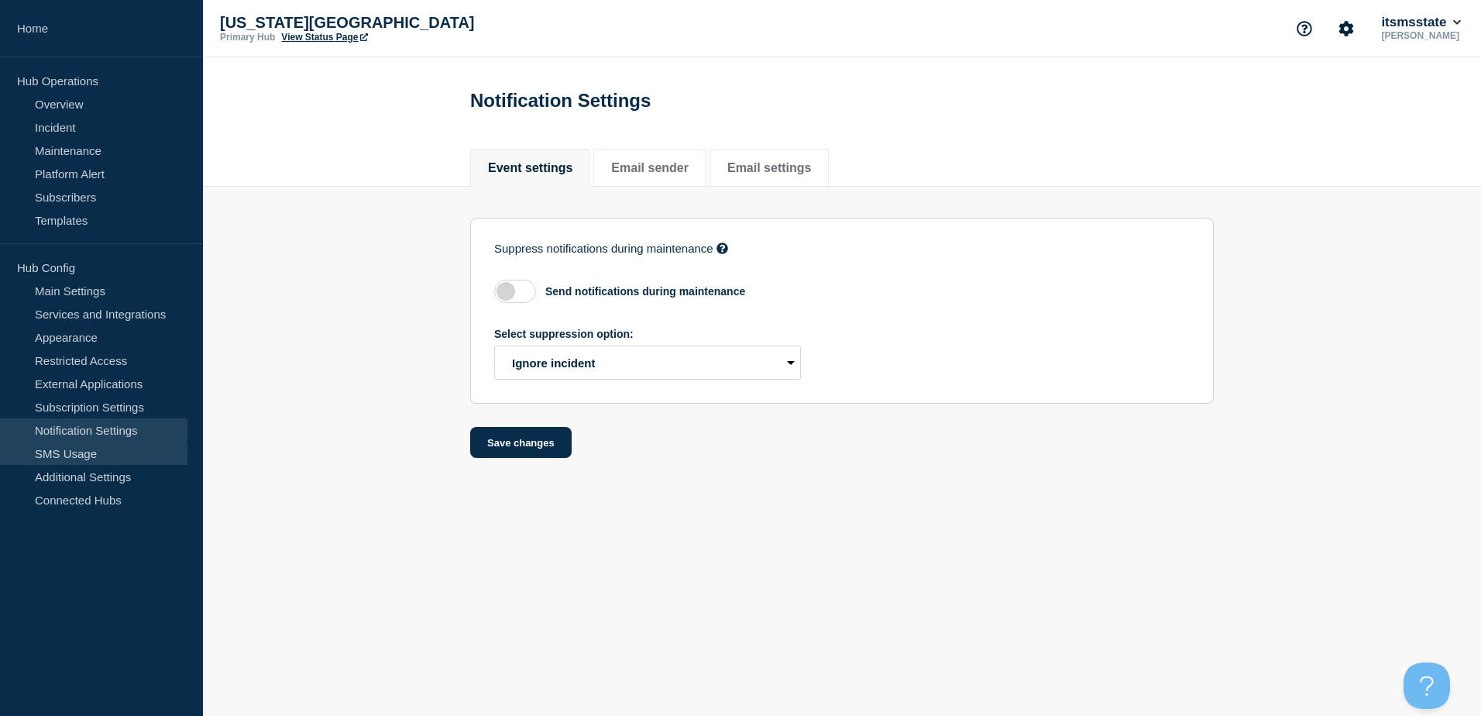
click at [92, 450] on link "SMS Usage" at bounding box center [93, 452] width 187 height 23
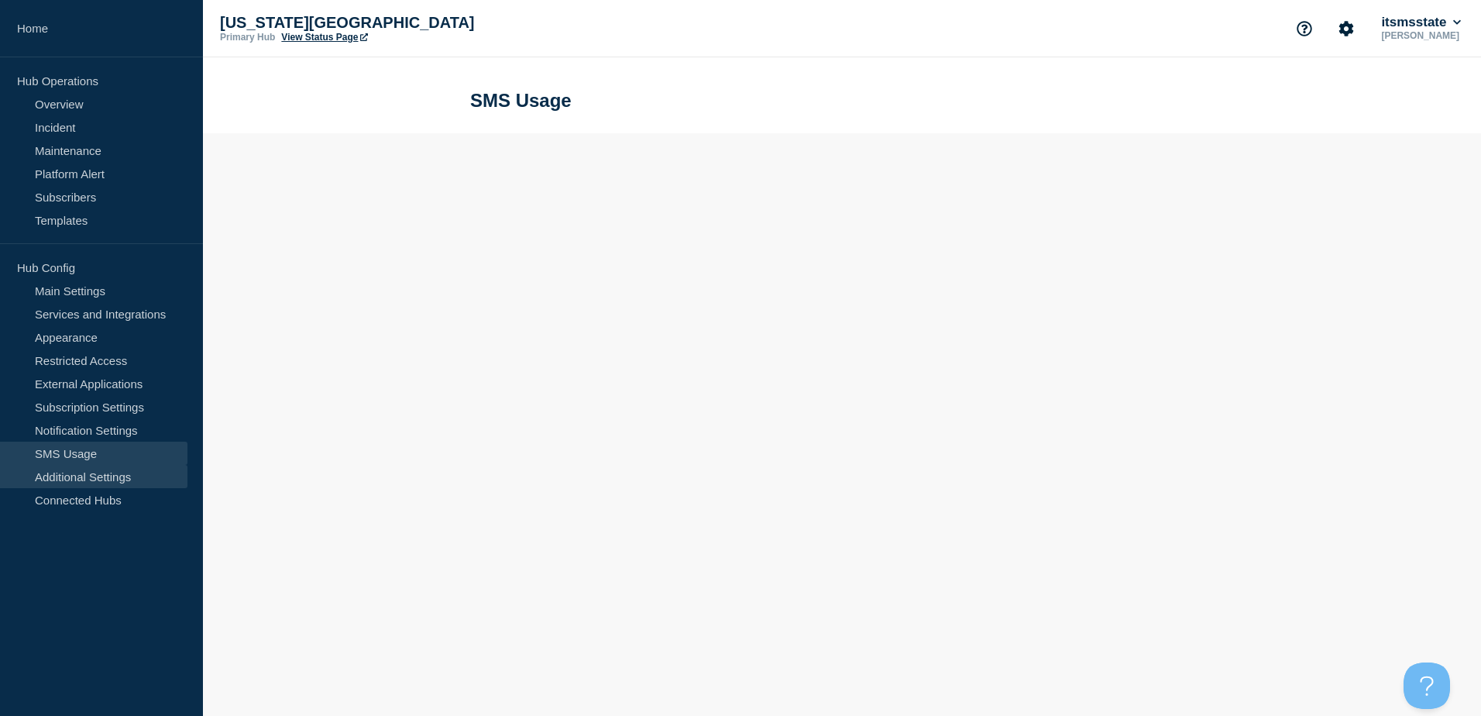
click at [101, 479] on link "Additional Settings" at bounding box center [93, 476] width 187 height 23
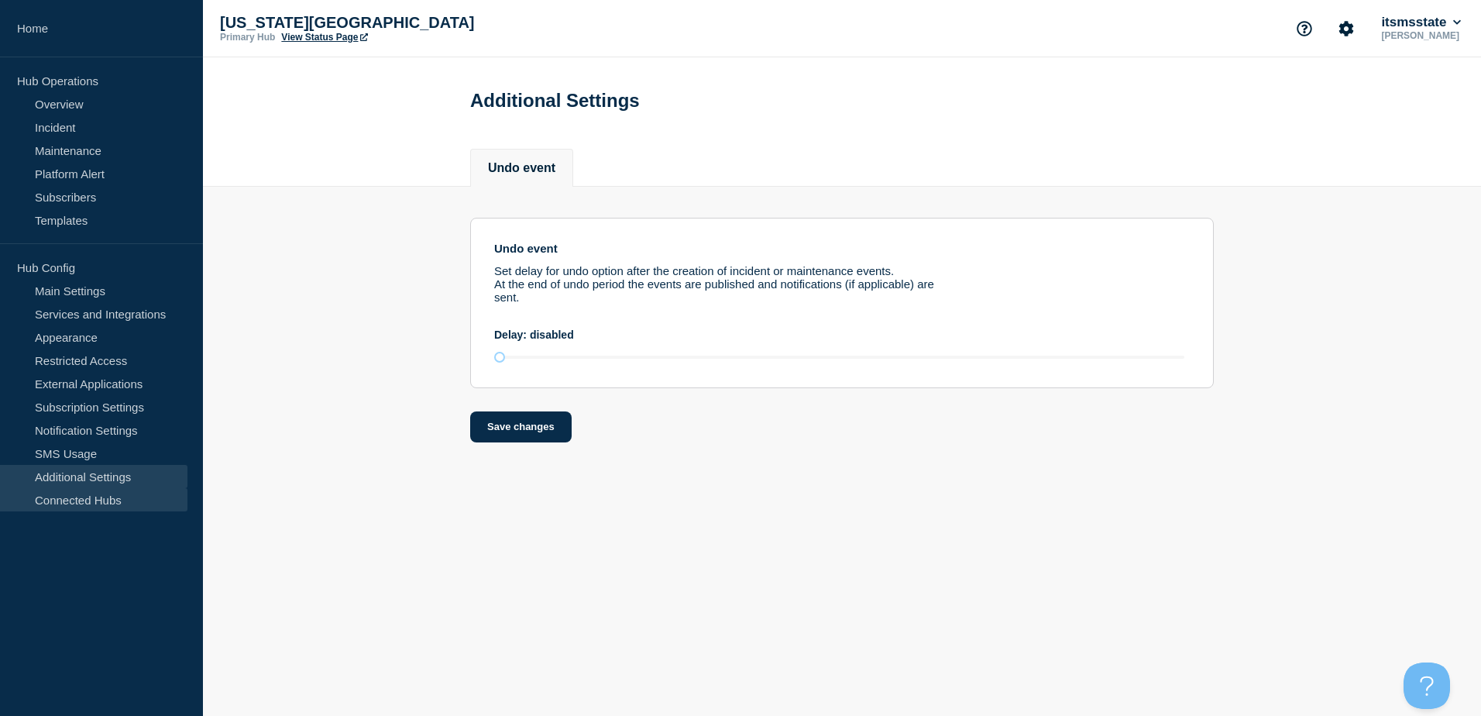
click at [102, 494] on link "Connected Hubs" at bounding box center [93, 499] width 187 height 23
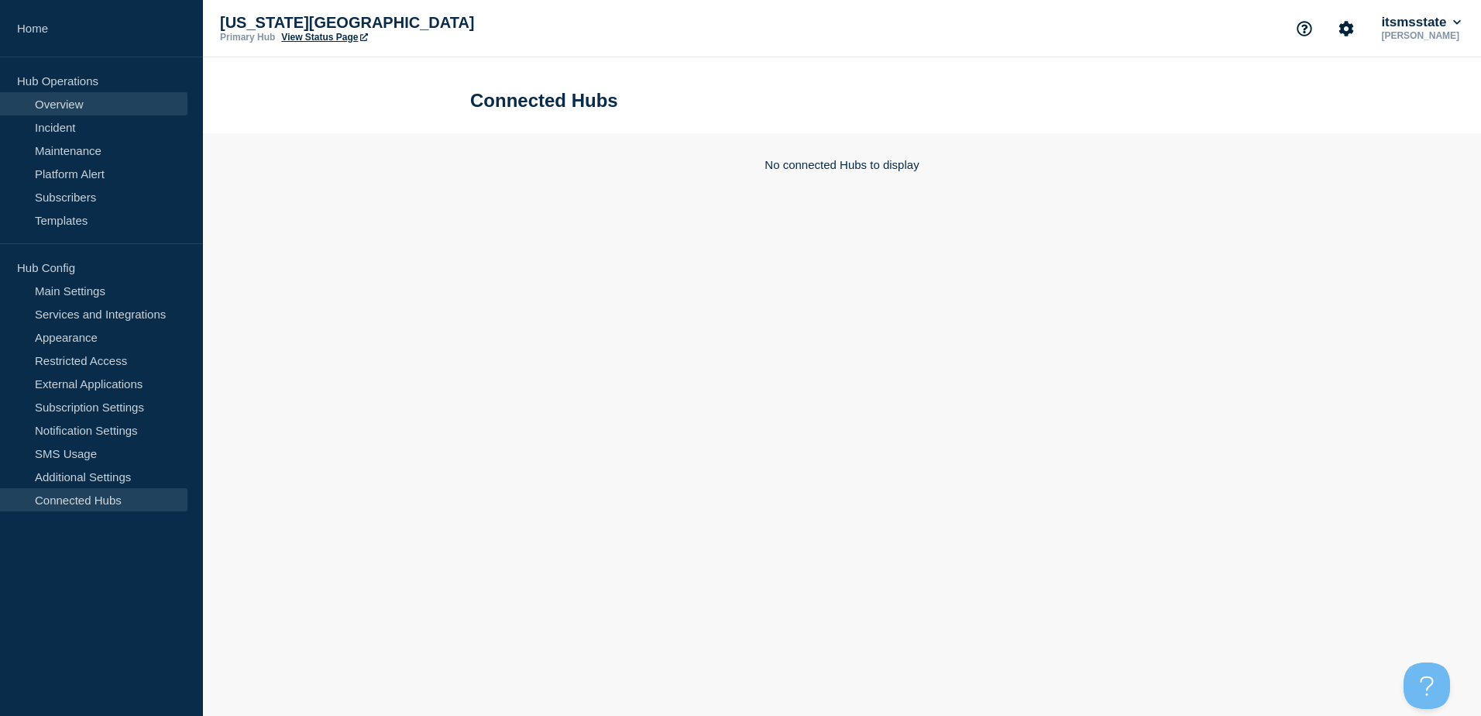
click at [65, 108] on link "Overview" at bounding box center [93, 103] width 187 height 23
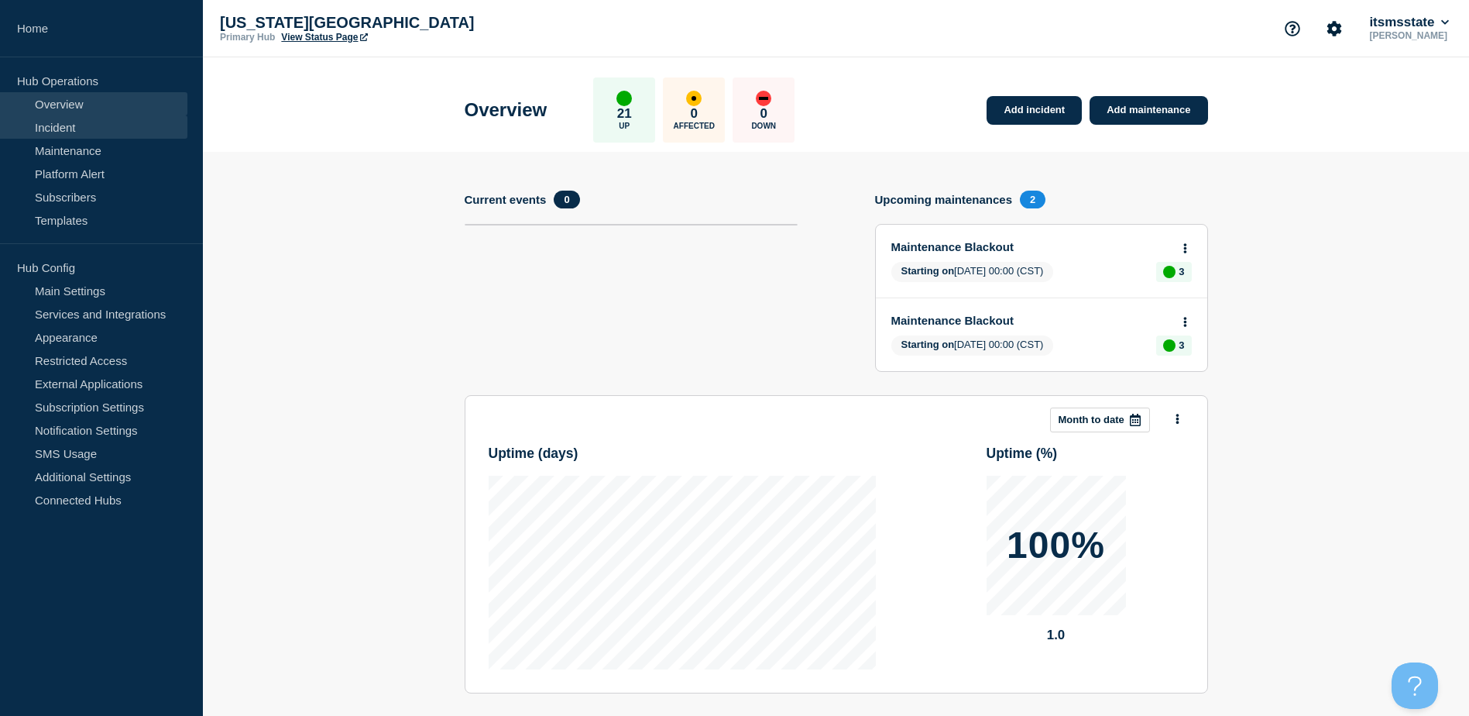
click at [80, 127] on link "Incident" at bounding box center [93, 126] width 187 height 23
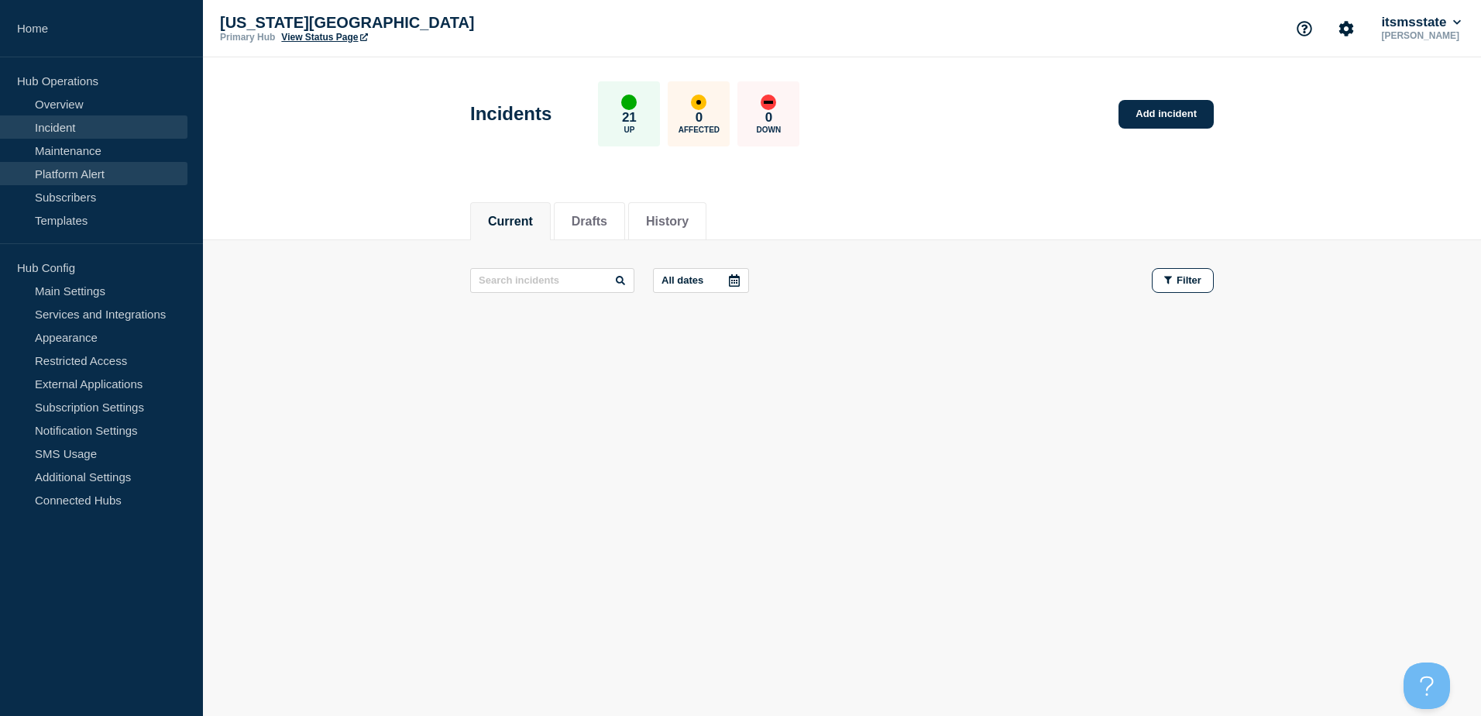
click at [103, 170] on link "Platform Alert" at bounding box center [93, 173] width 187 height 23
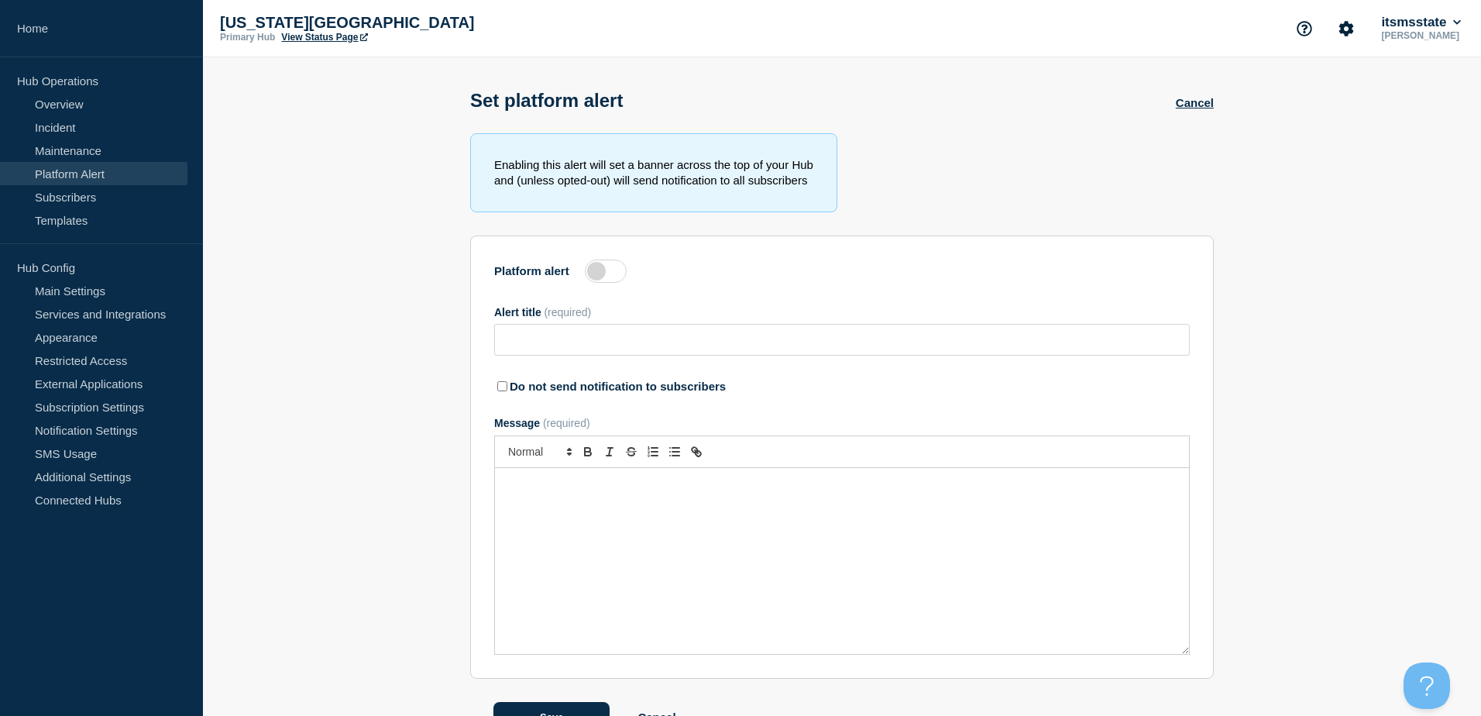
click at [103, 170] on link "Platform Alert" at bounding box center [93, 173] width 187 height 23
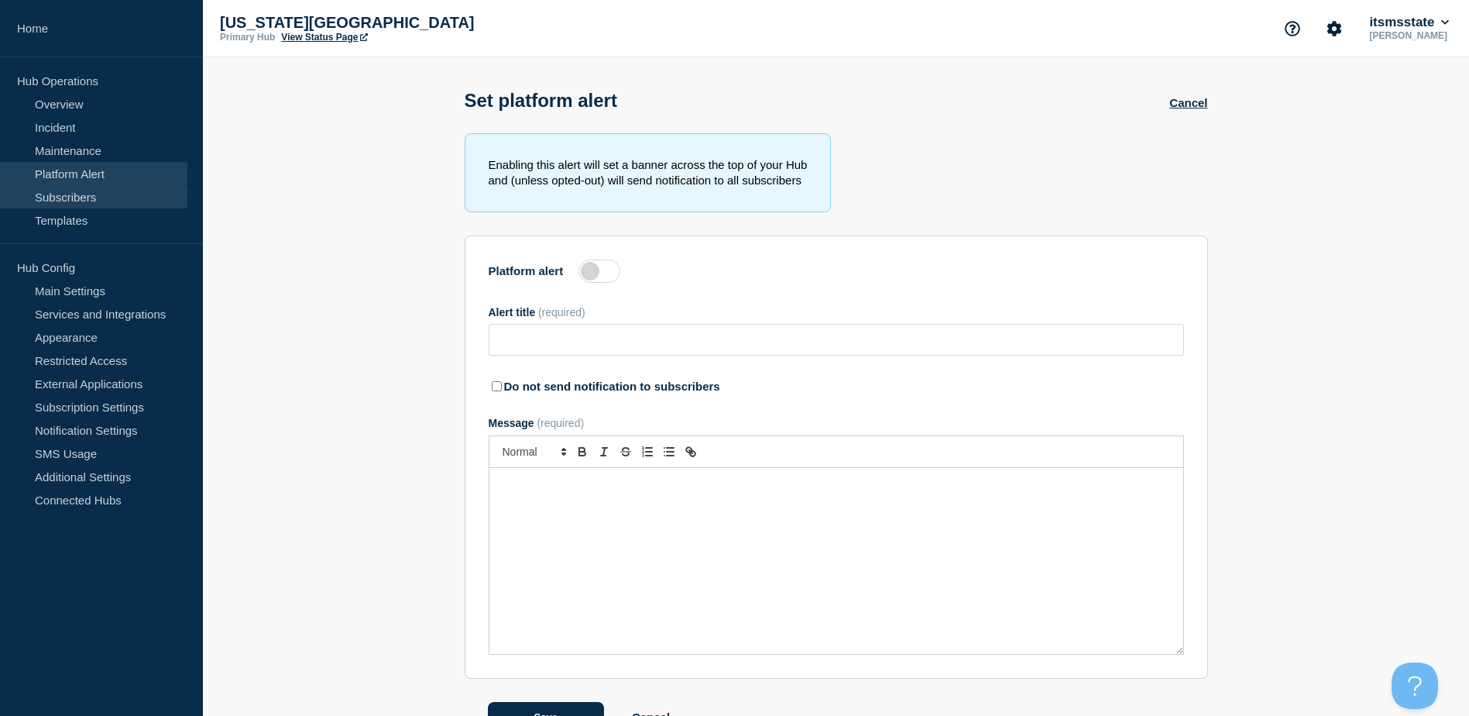
click at [108, 197] on link "Subscribers" at bounding box center [93, 196] width 187 height 23
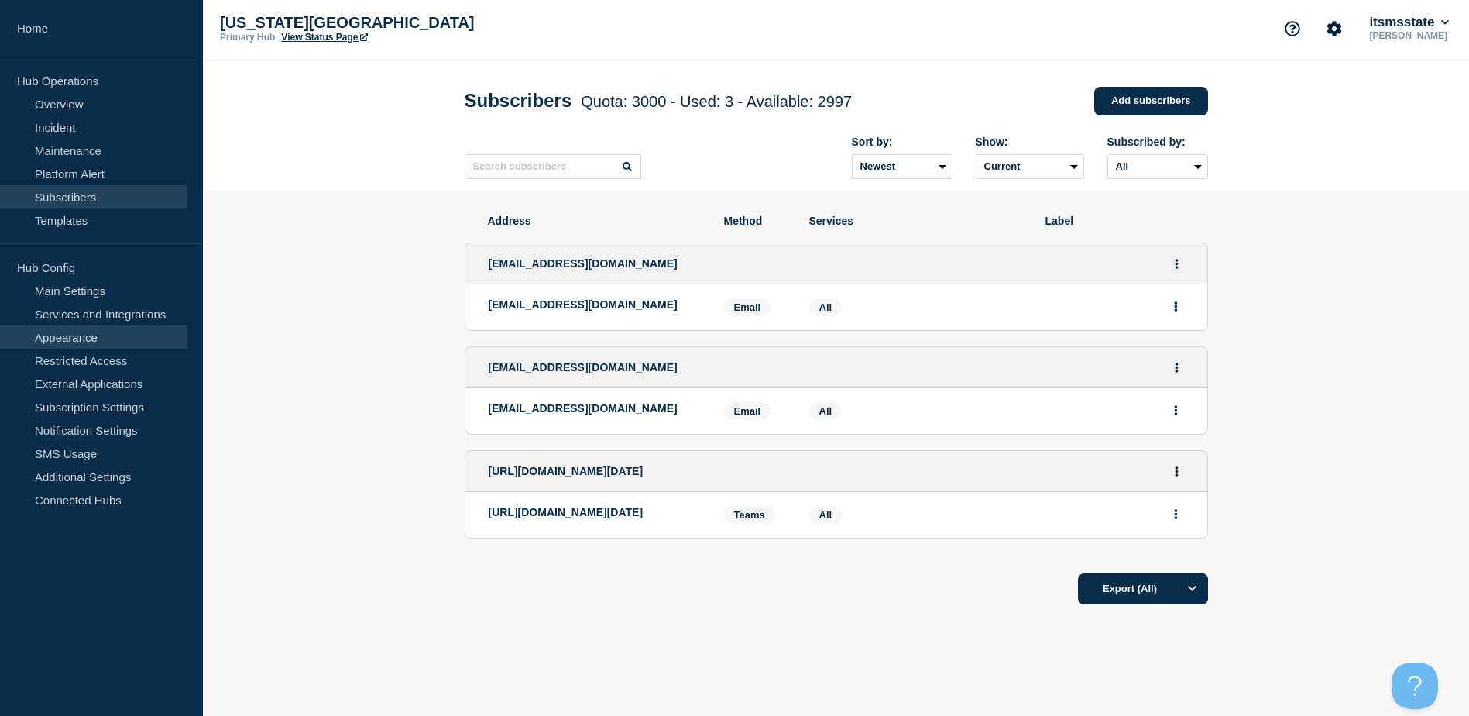
click at [119, 340] on link "Appearance" at bounding box center [93, 336] width 187 height 23
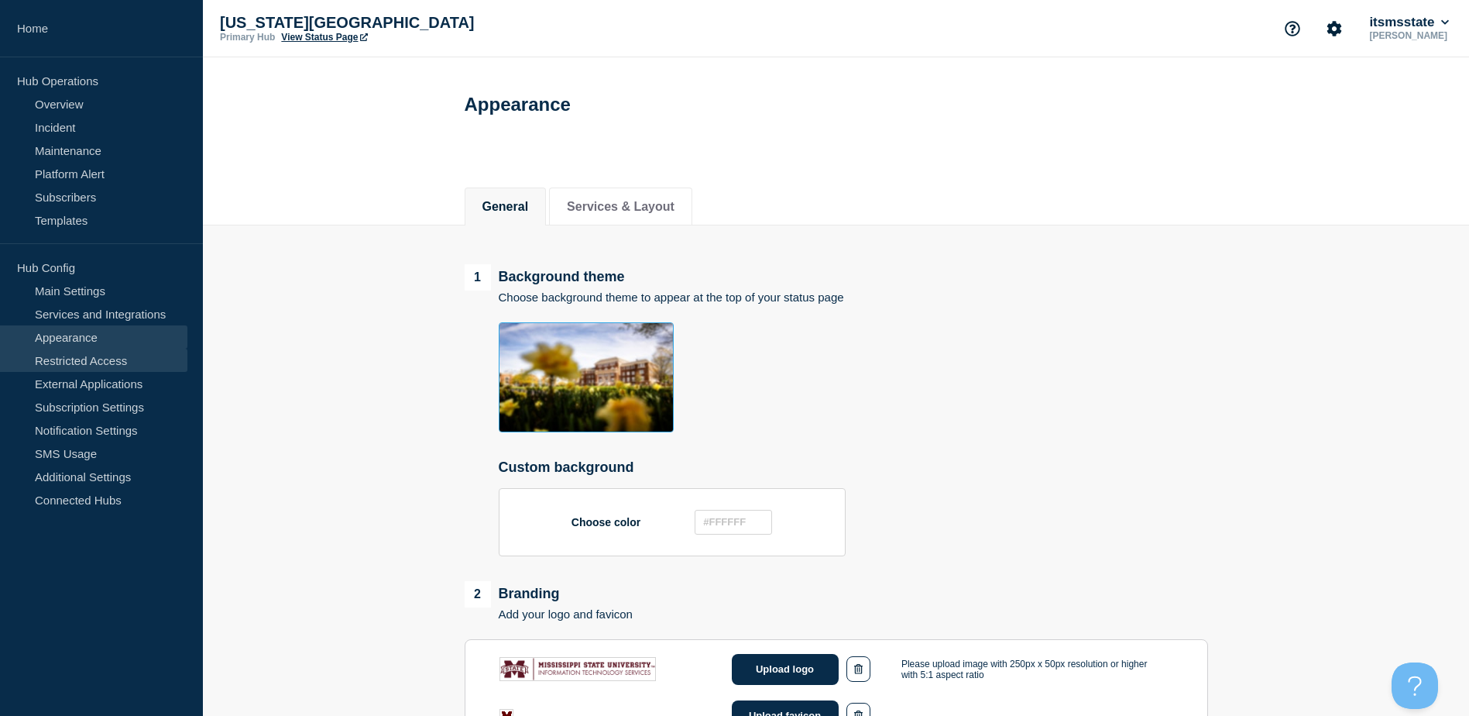
click at [122, 359] on link "Restricted Access" at bounding box center [93, 360] width 187 height 23
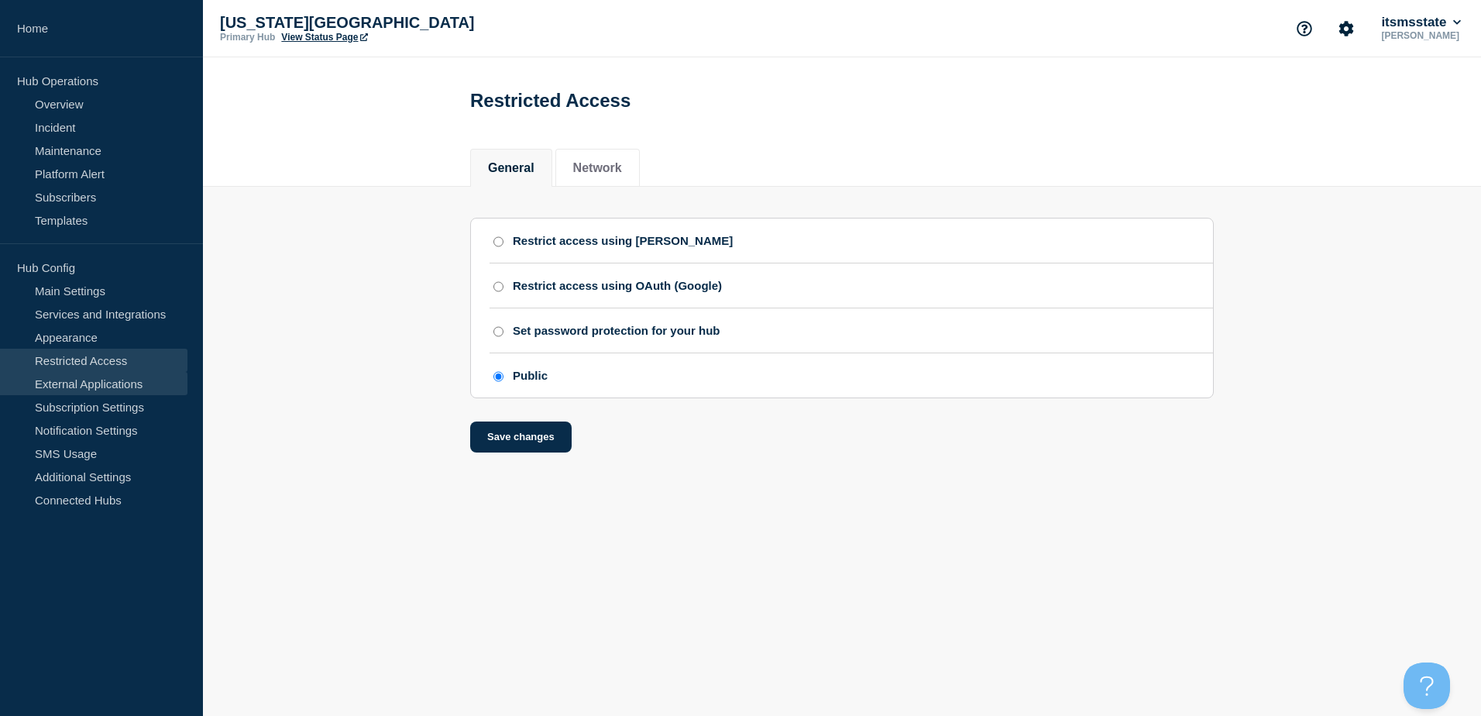
click at [131, 386] on link "External Applications" at bounding box center [93, 383] width 187 height 23
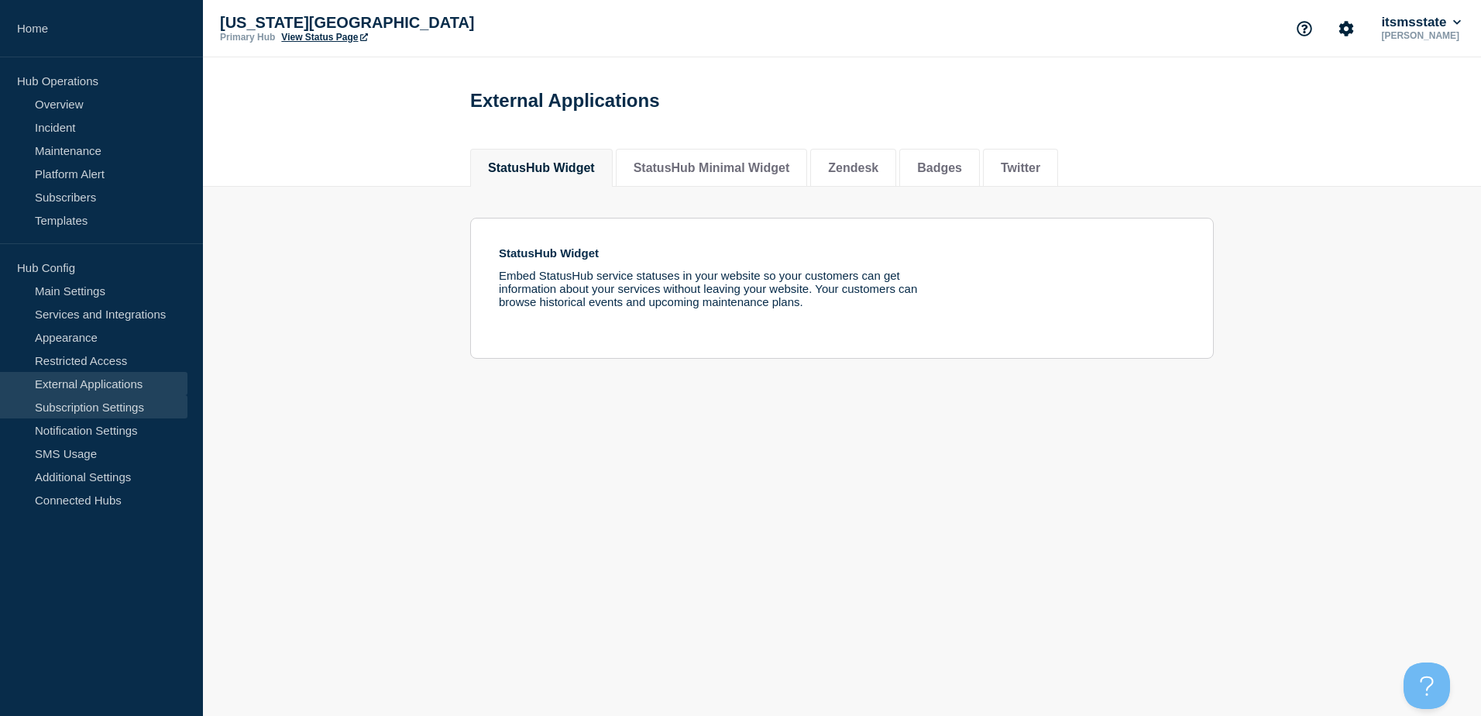
click at [136, 415] on link "Subscription Settings" at bounding box center [93, 406] width 187 height 23
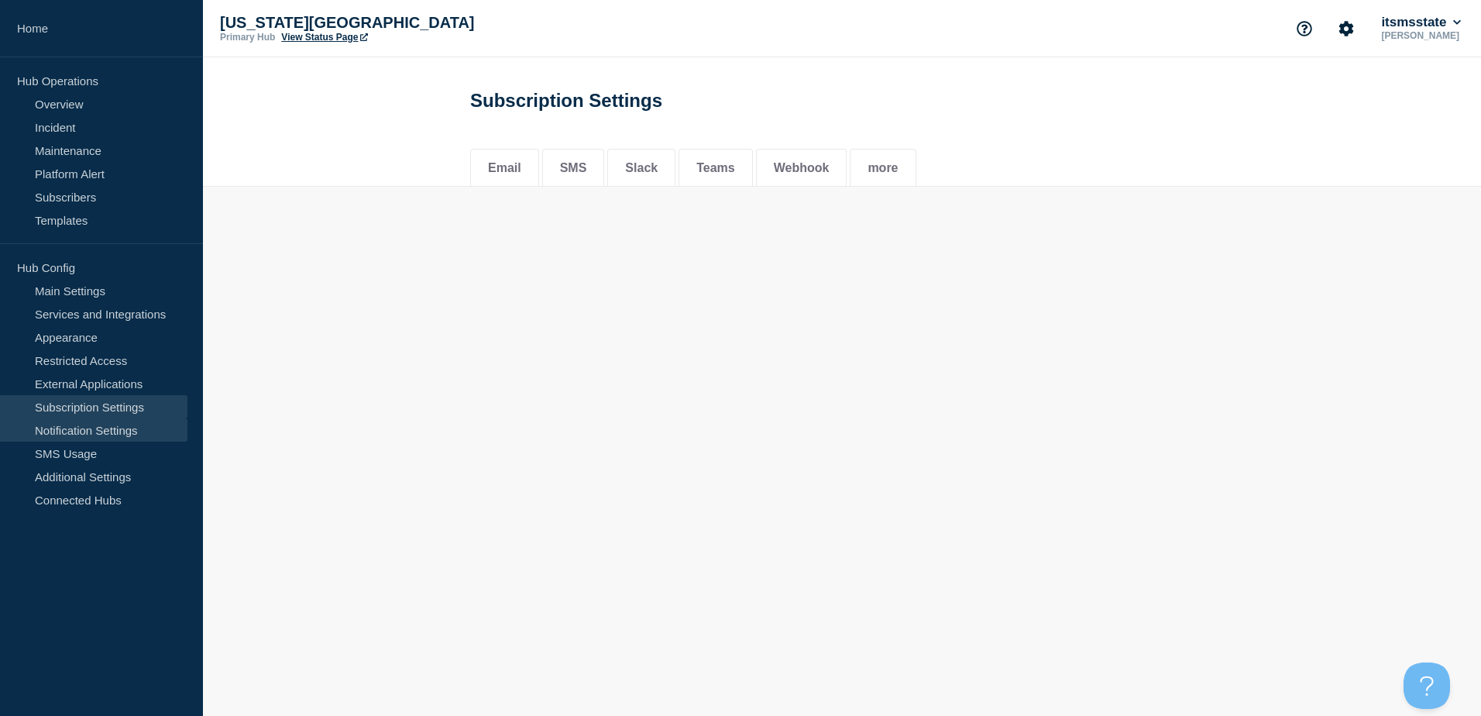
click at [135, 425] on link "Notification Settings" at bounding box center [93, 429] width 187 height 23
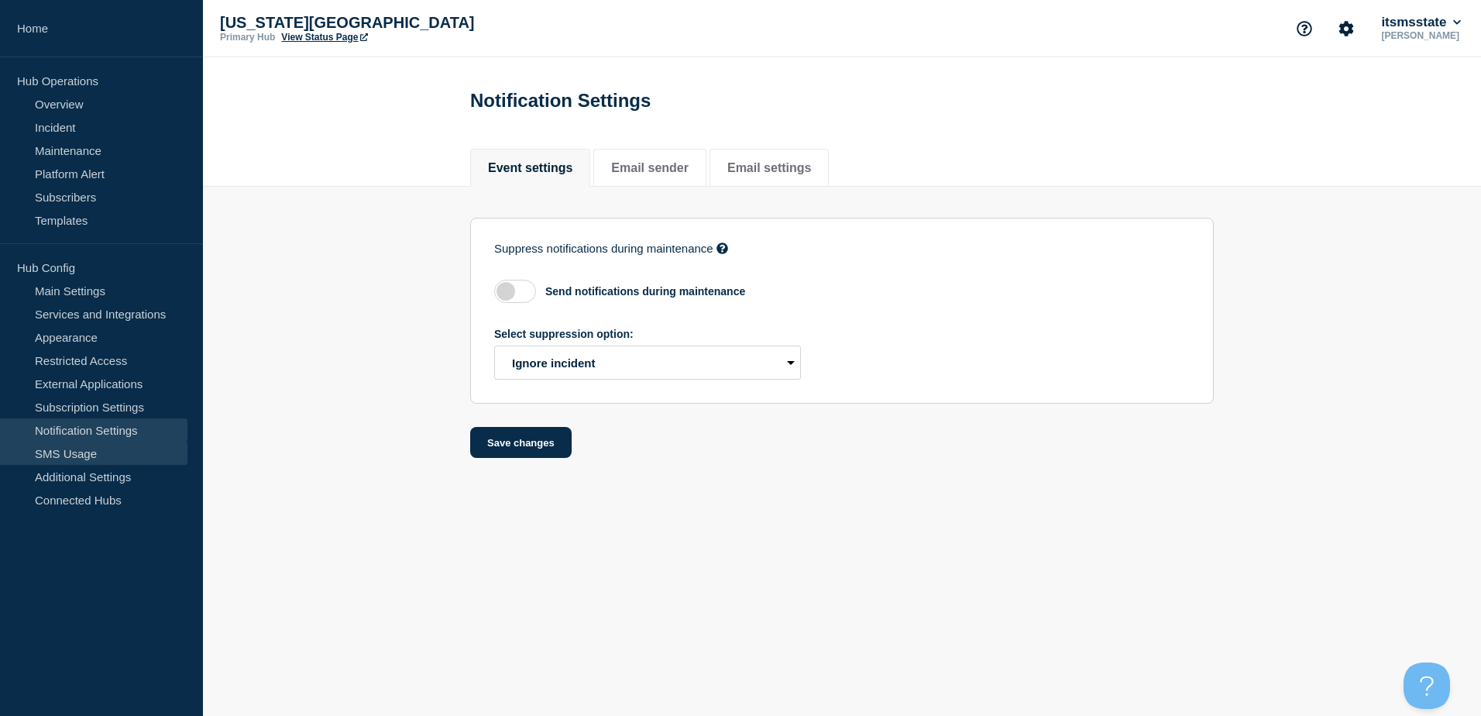
click at [130, 445] on link "SMS Usage" at bounding box center [93, 452] width 187 height 23
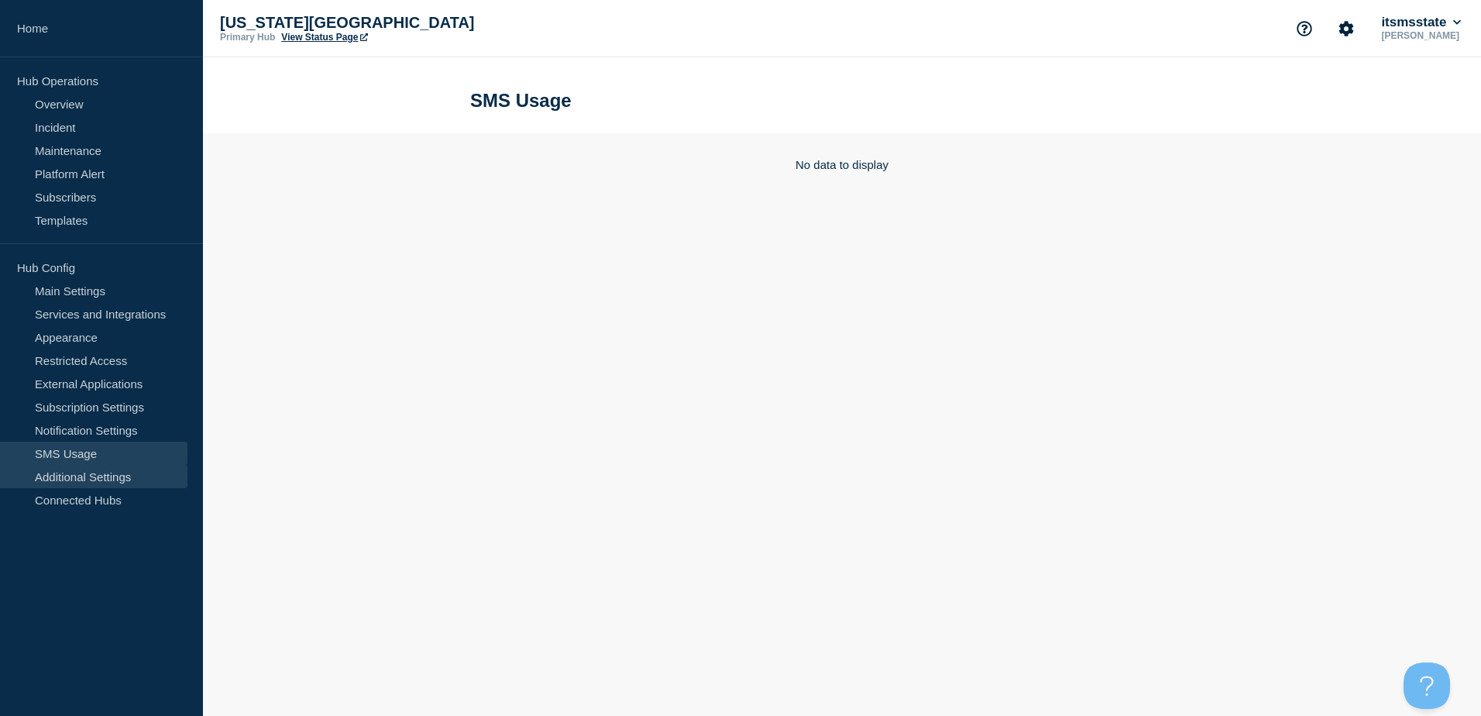
click at [126, 471] on link "Additional Settings" at bounding box center [93, 476] width 187 height 23
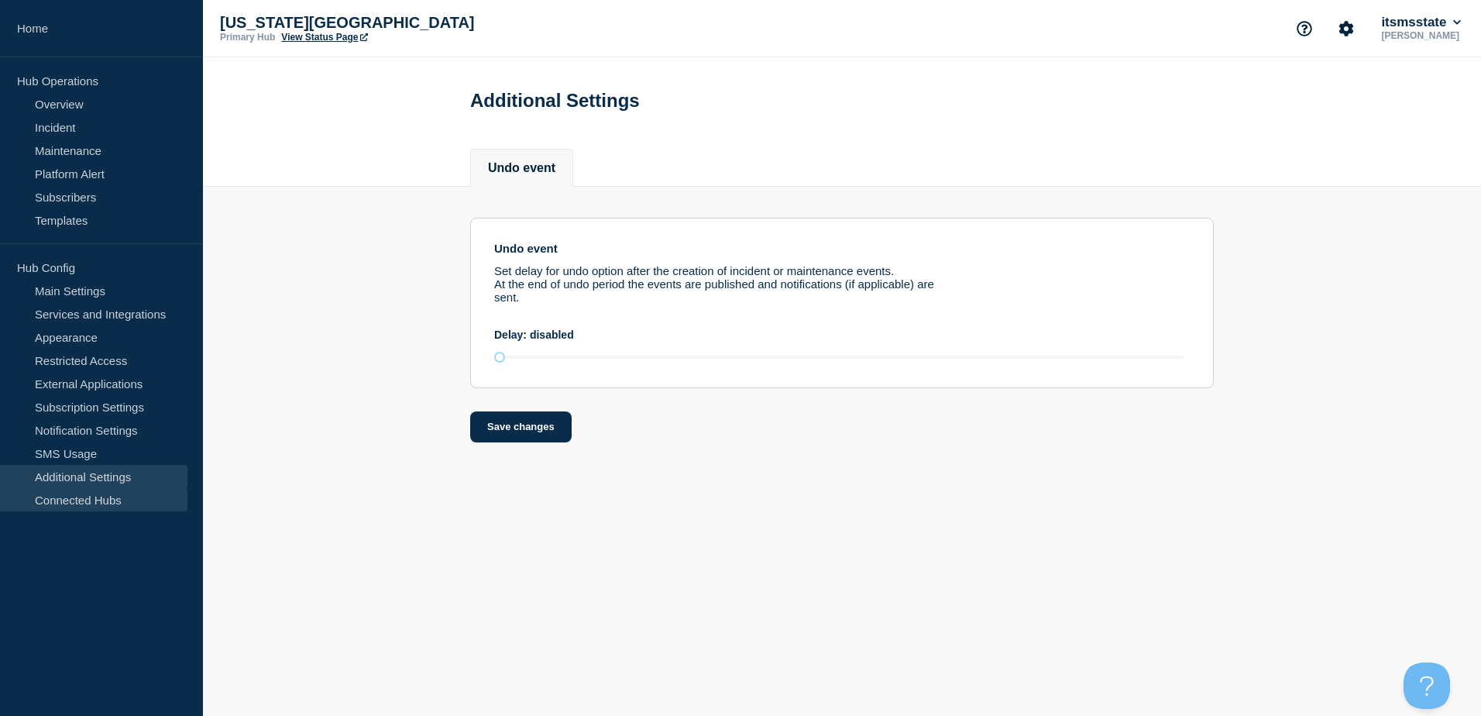
click at [119, 504] on link "Connected Hubs" at bounding box center [93, 499] width 187 height 23
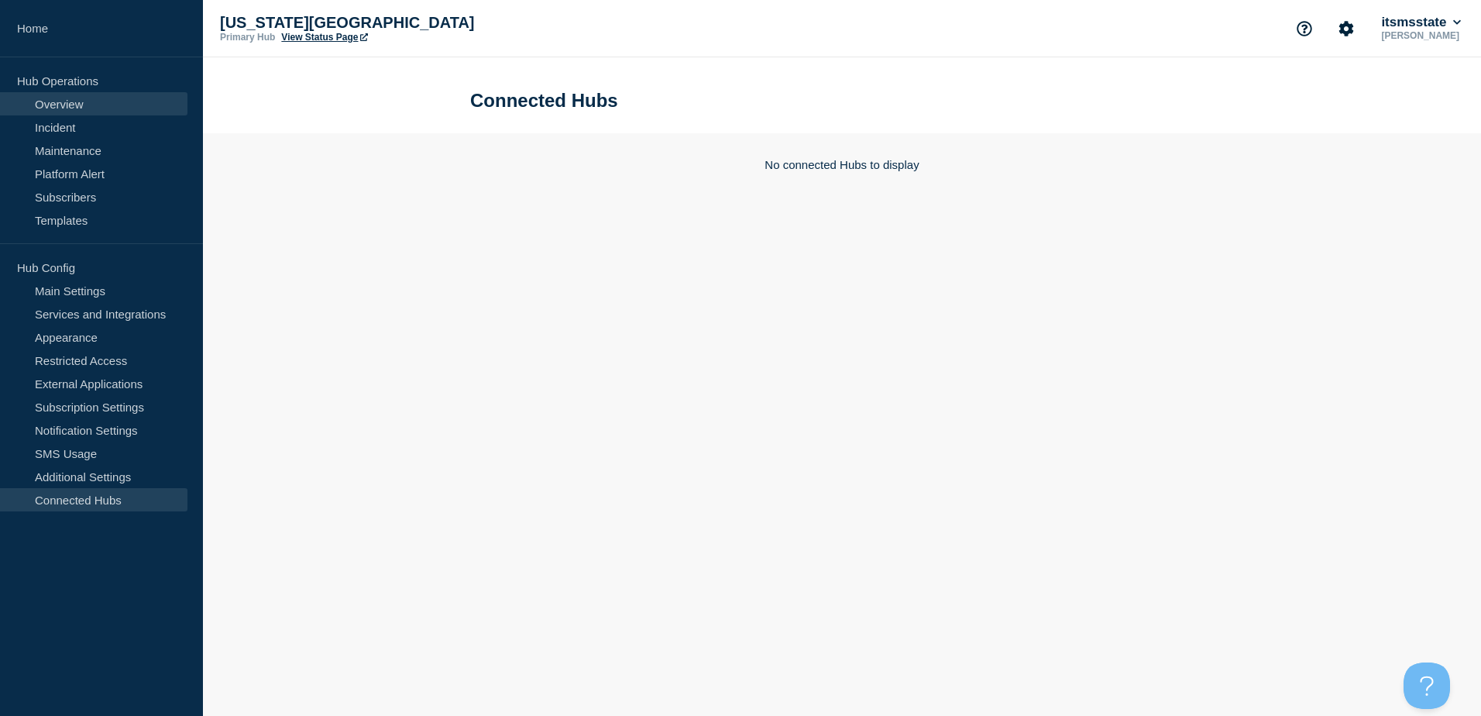
click at [73, 98] on link "Overview" at bounding box center [93, 103] width 187 height 23
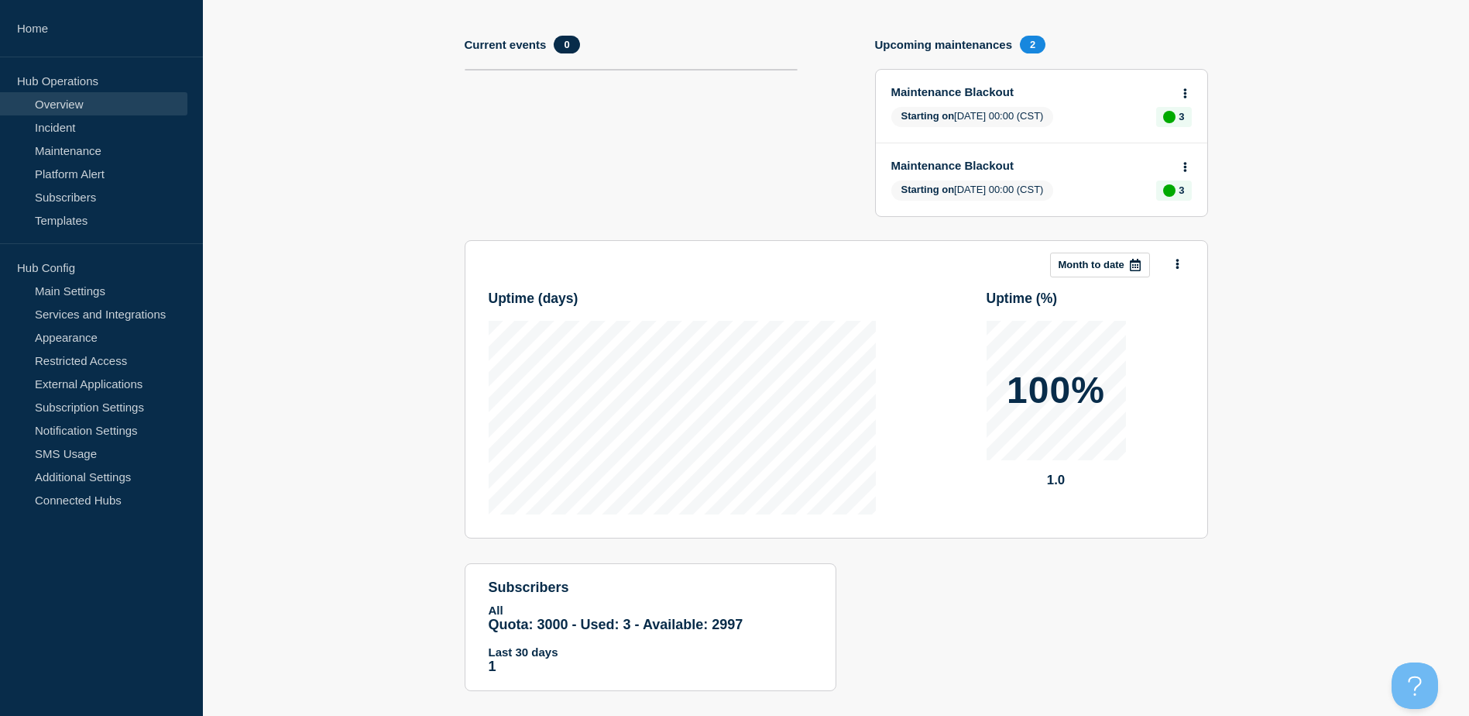
scroll to position [177, 0]
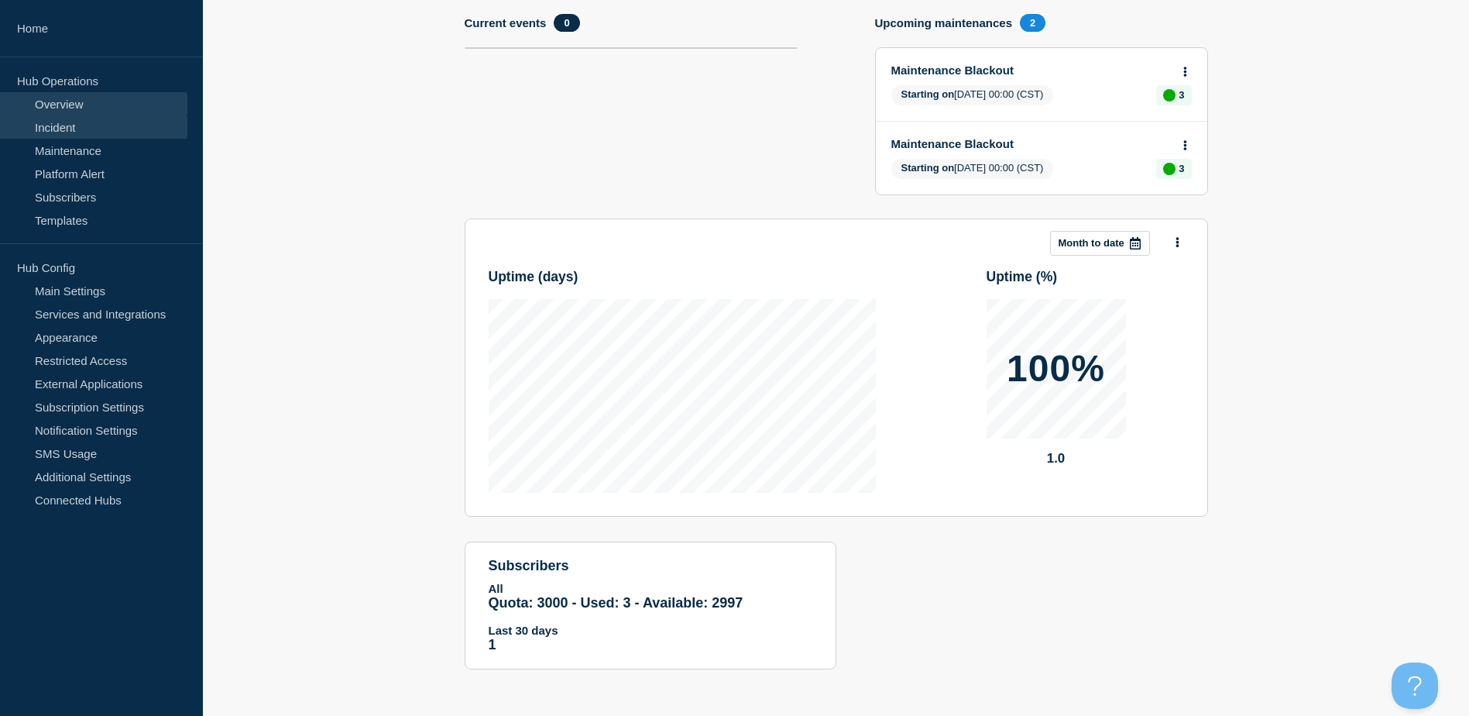
click at [117, 127] on link "Incident" at bounding box center [93, 126] width 187 height 23
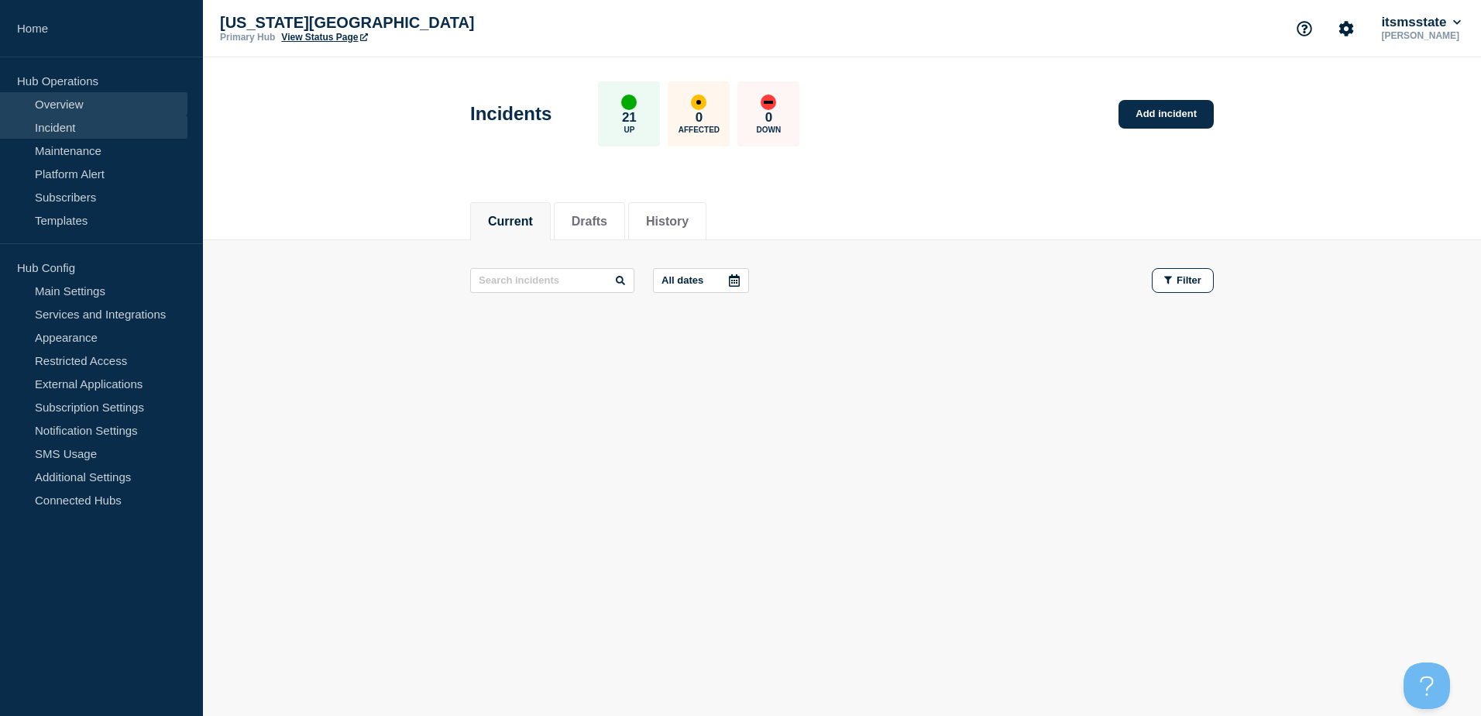
click at [111, 94] on link "Overview" at bounding box center [93, 103] width 187 height 23
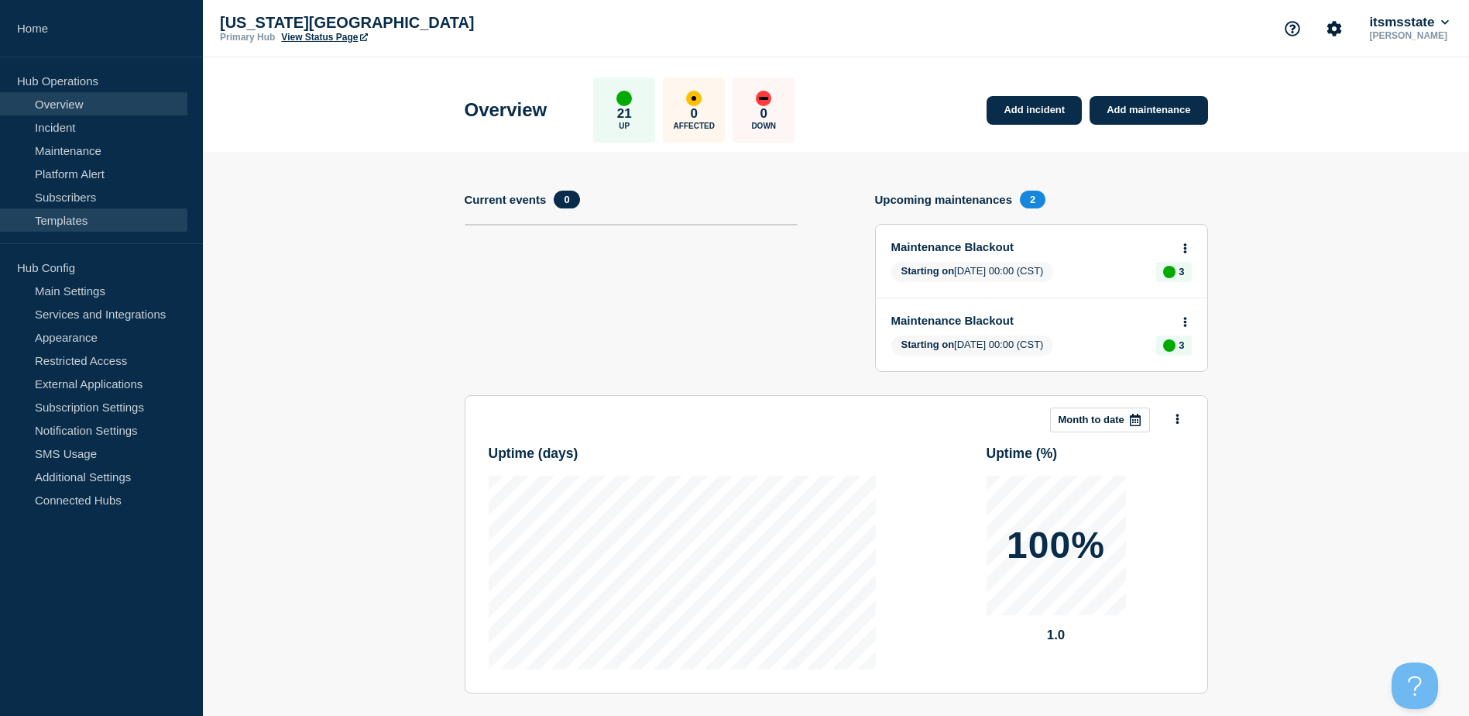
click at [88, 215] on link "Templates" at bounding box center [93, 219] width 187 height 23
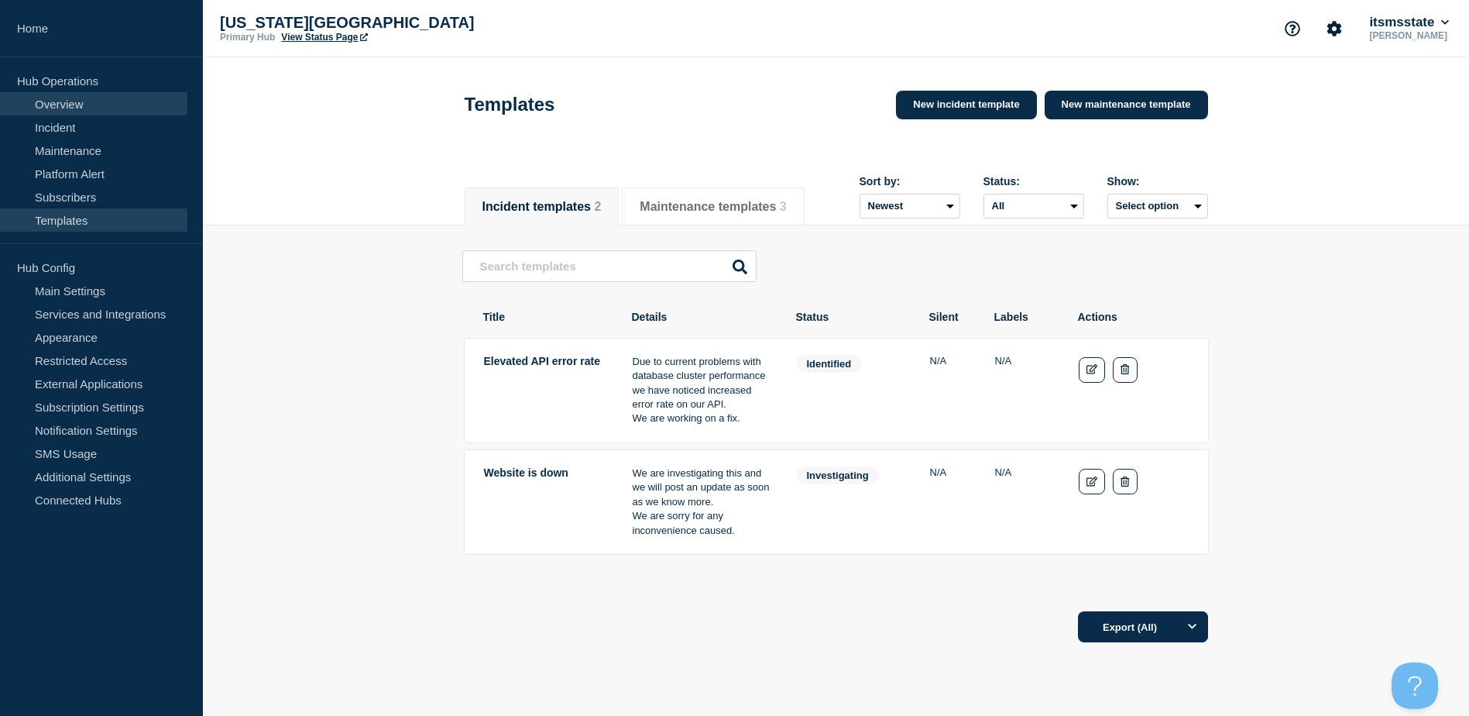
click at [75, 107] on link "Overview" at bounding box center [93, 103] width 187 height 23
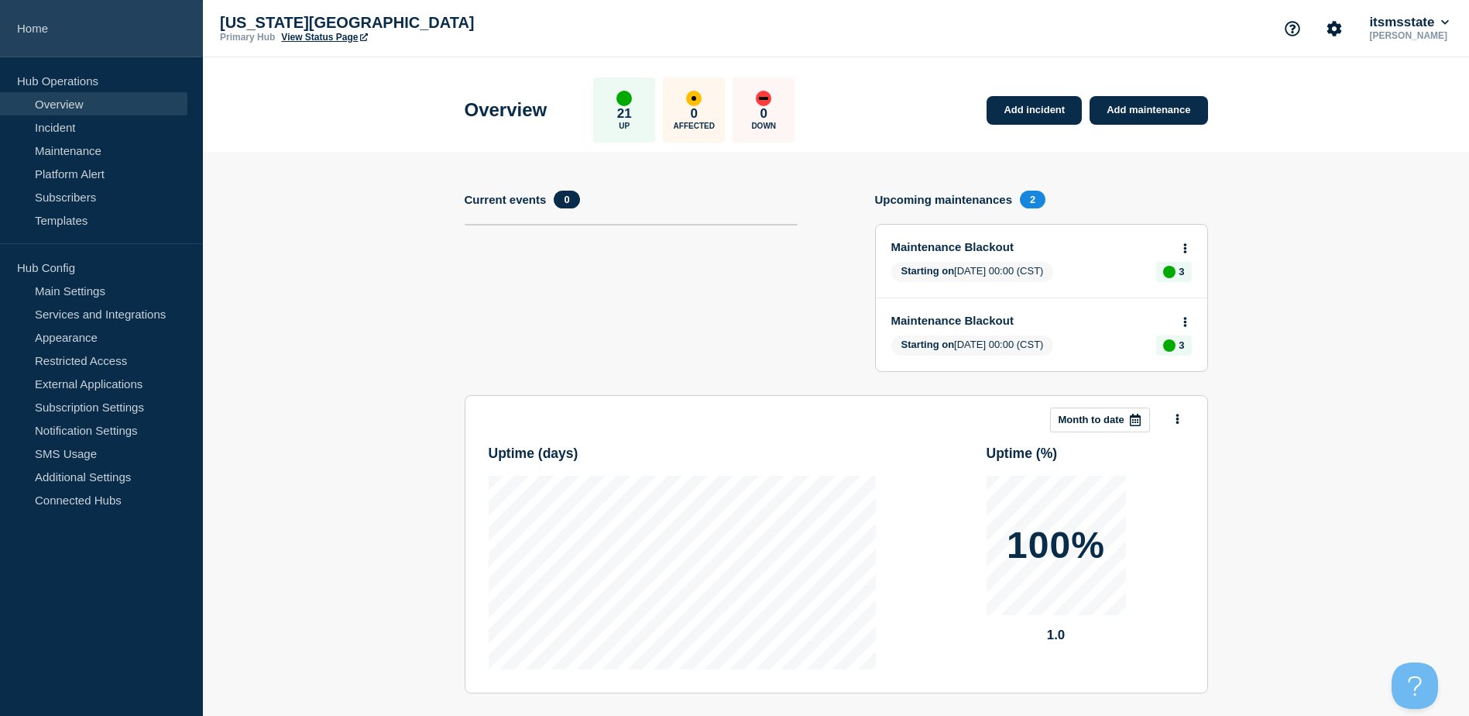
click at [53, 29] on link "Home" at bounding box center [101, 28] width 203 height 57
